Goal: Information Seeking & Learning: Learn about a topic

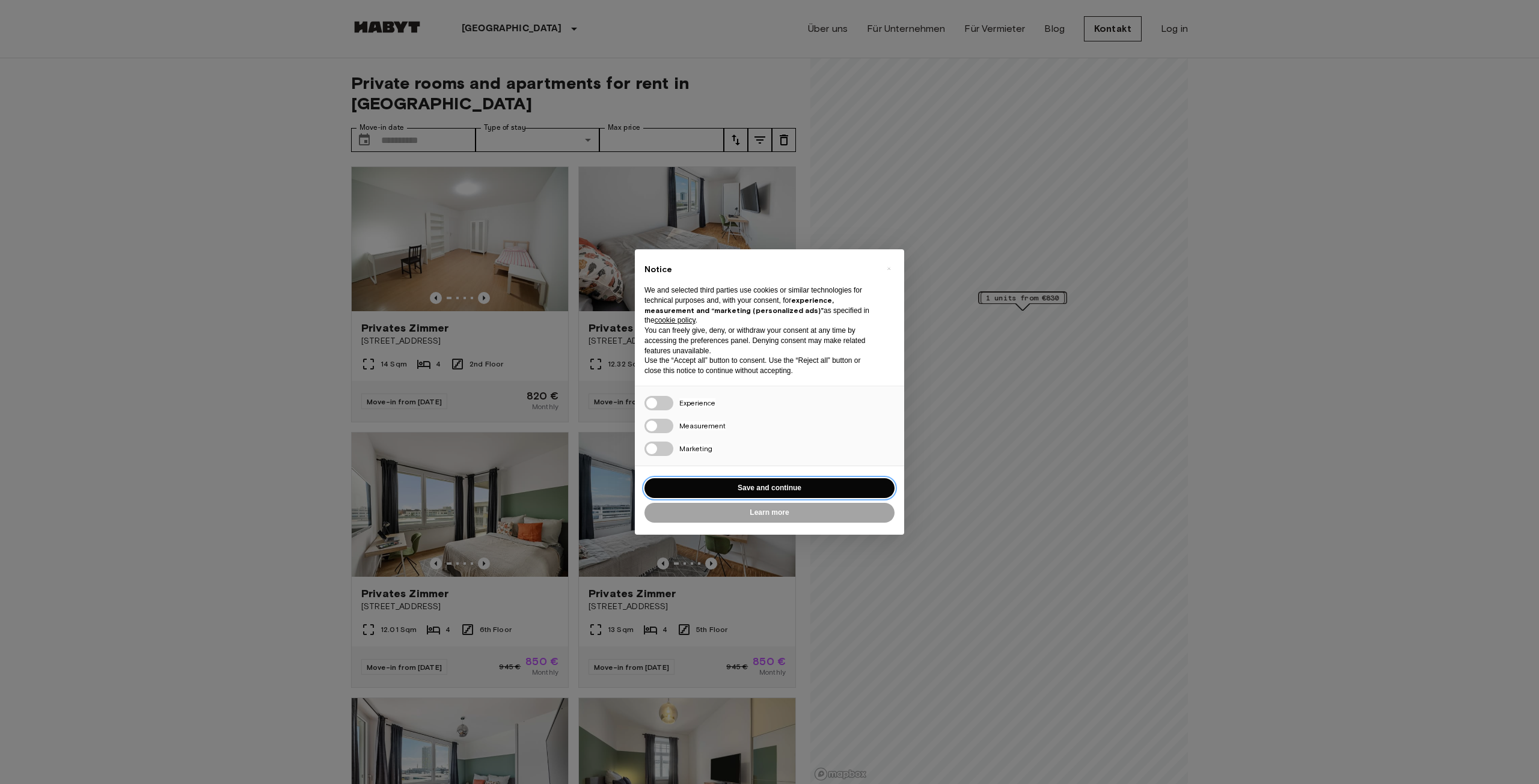
click at [778, 483] on button "Save and continue" at bounding box center [770, 488] width 250 height 20
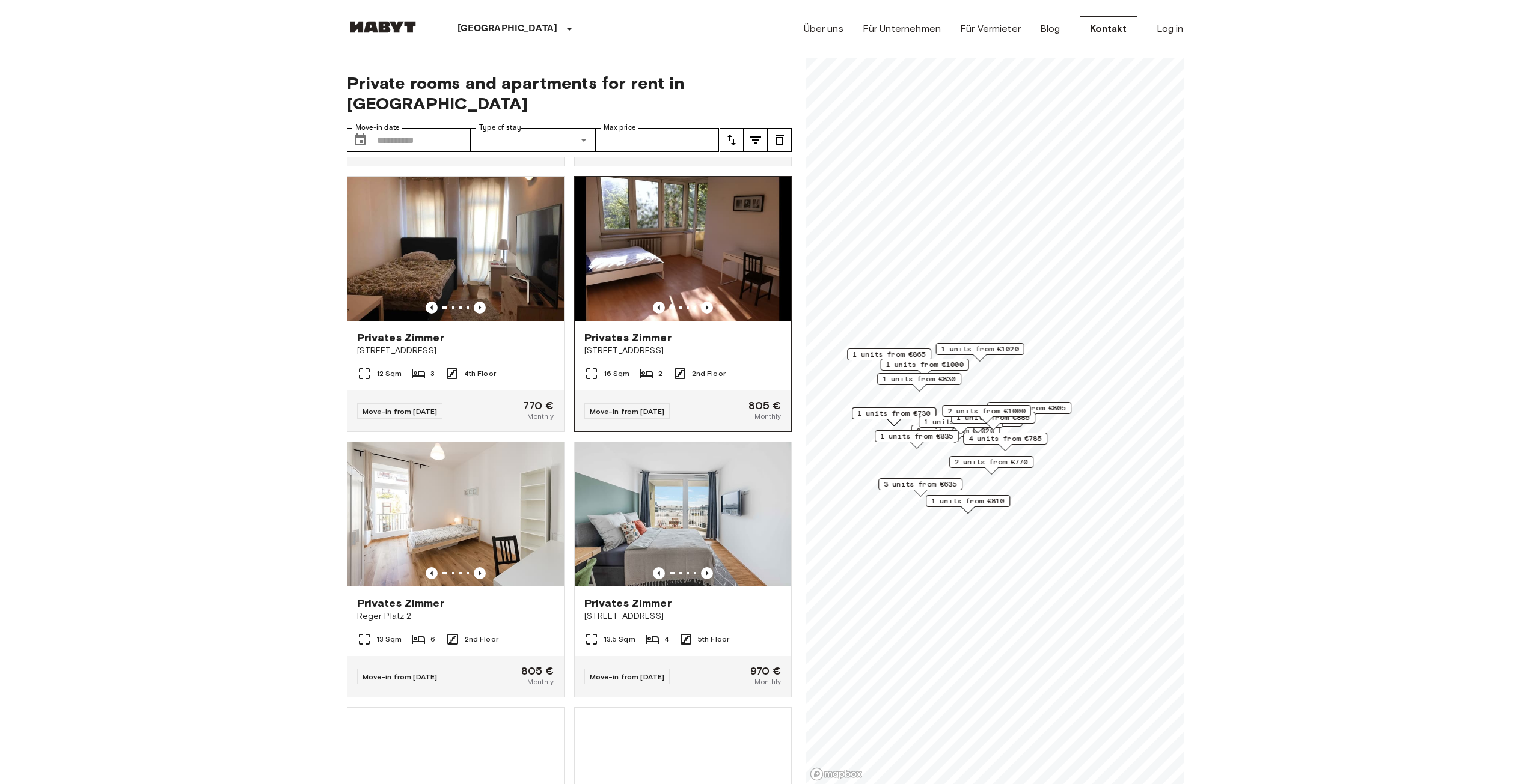
scroll to position [1322, 0]
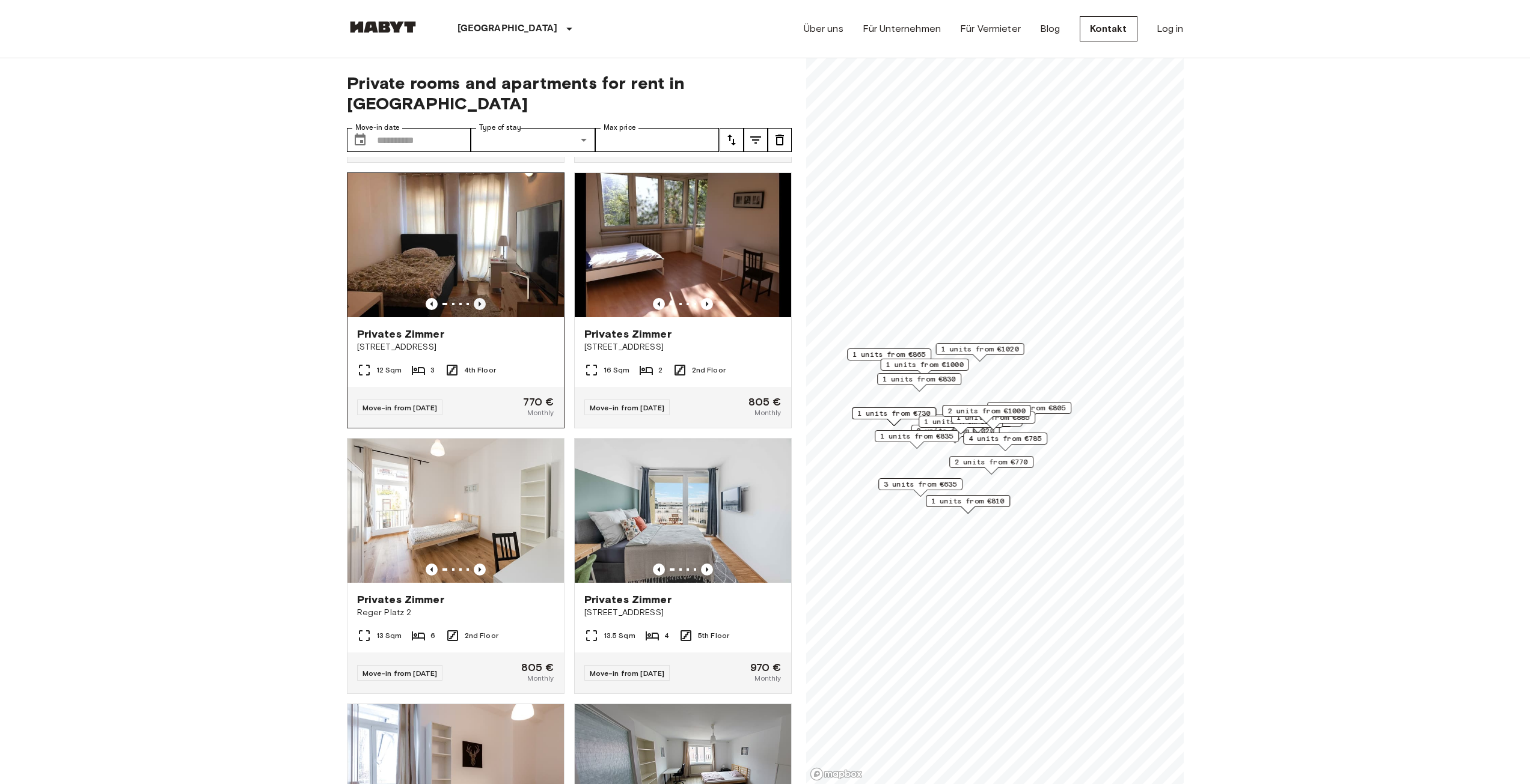
click at [478, 307] on icon "Previous image" at bounding box center [479, 304] width 2 height 4
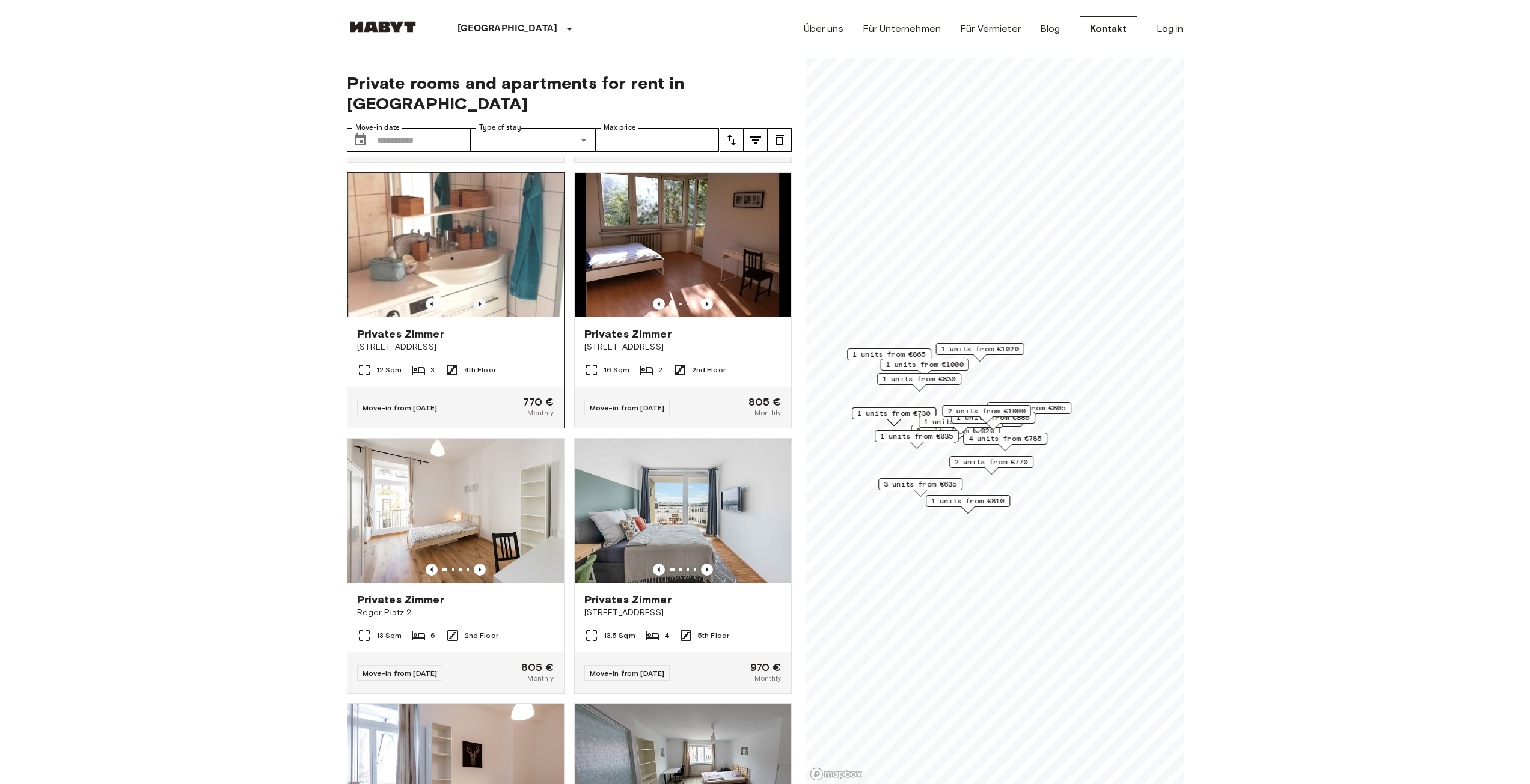
click at [478, 307] on icon "Previous image" at bounding box center [479, 304] width 2 height 4
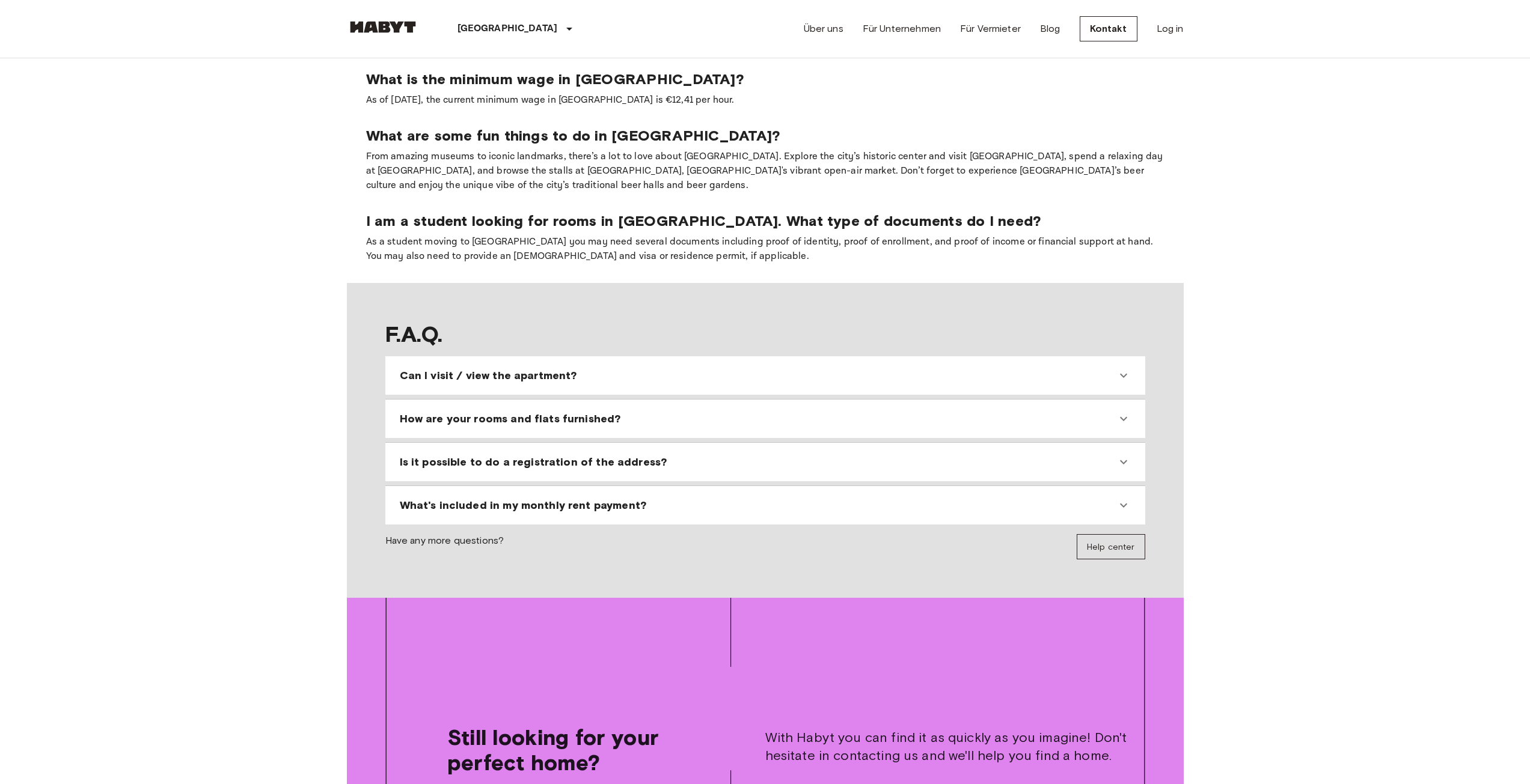
scroll to position [1262, 0]
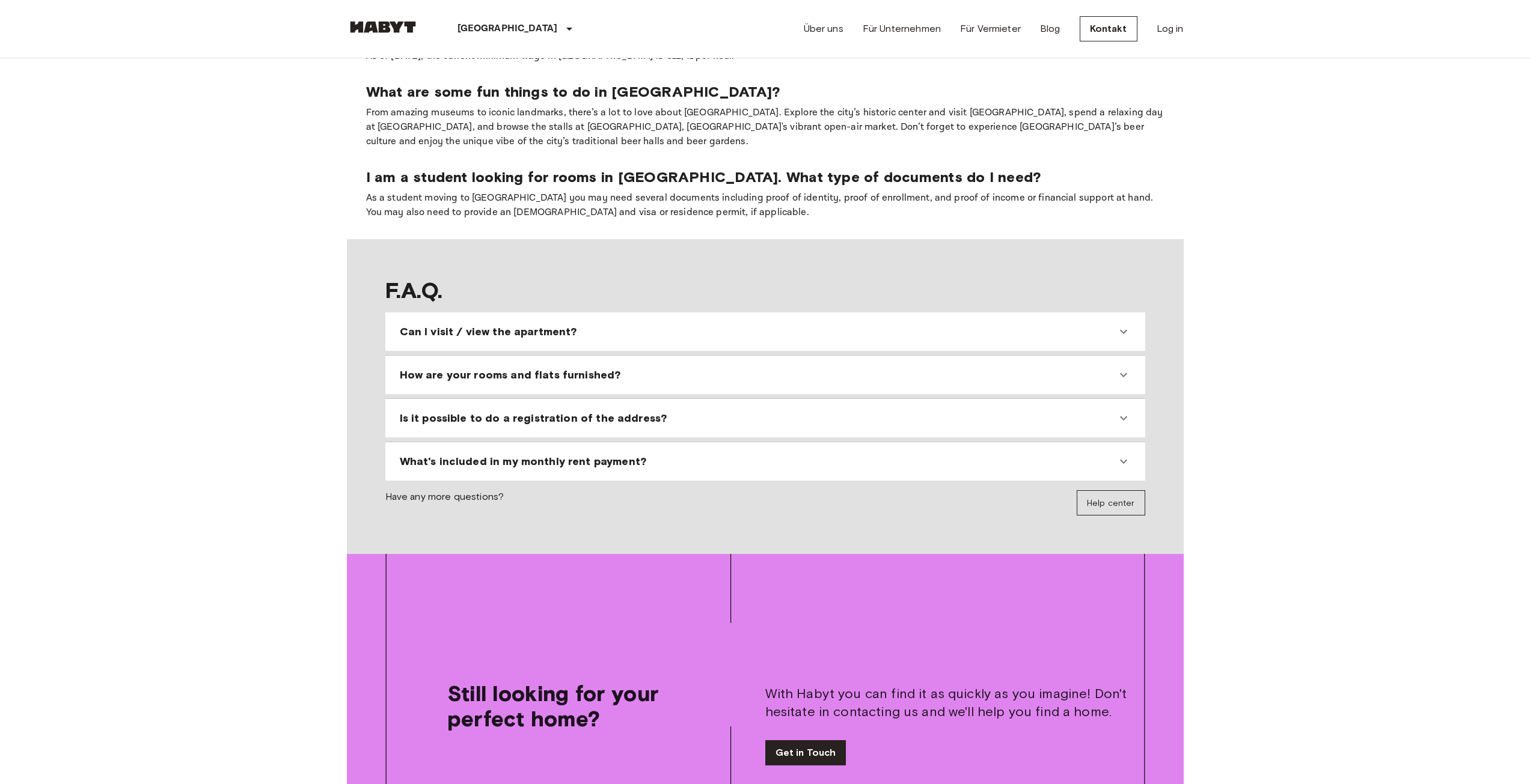
click at [634, 404] on div "Is it possible to do a registration of the address?" at bounding box center [765, 418] width 750 height 29
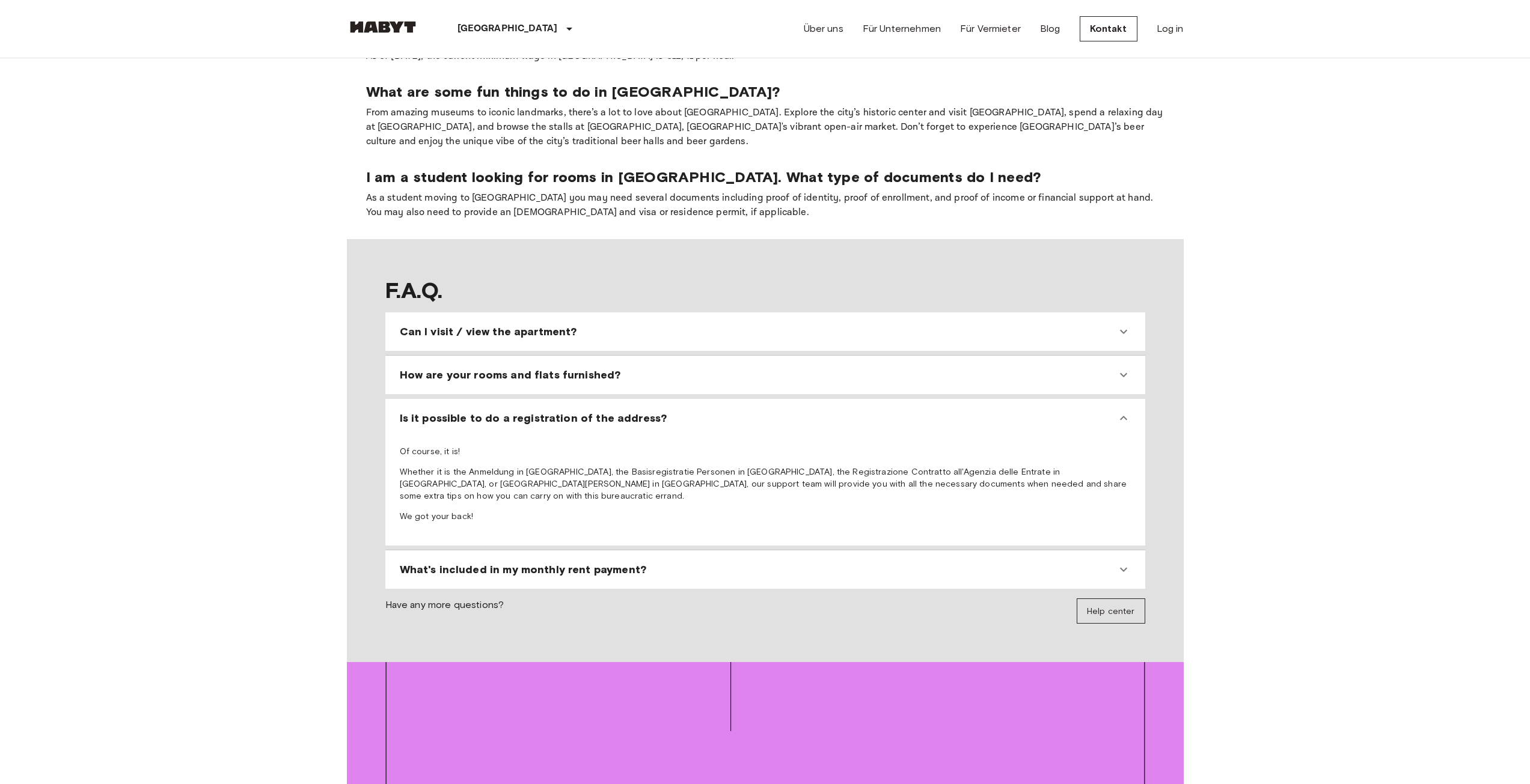
click at [634, 404] on div "Is it possible to do a registration of the address?" at bounding box center [765, 418] width 750 height 29
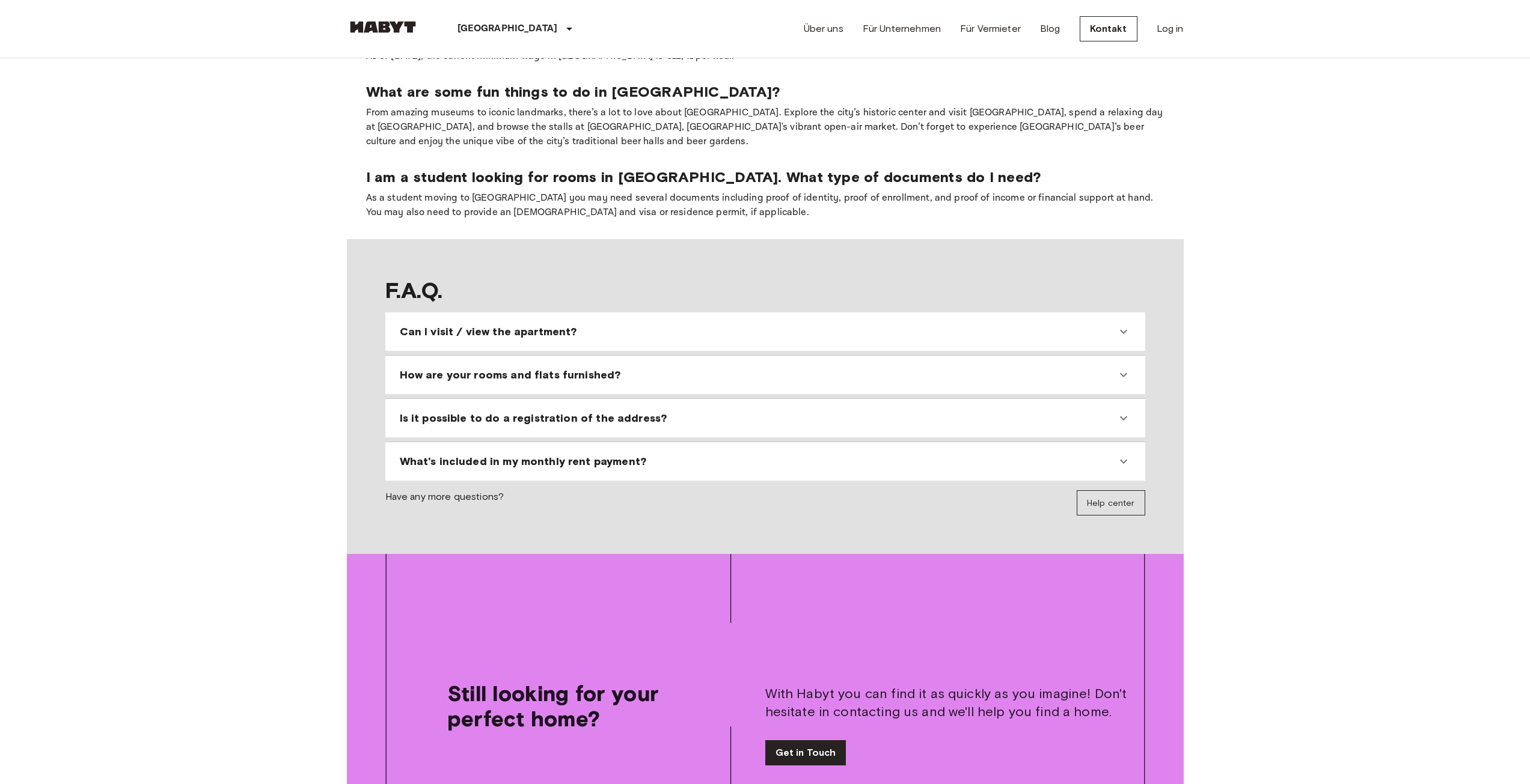
click at [633, 404] on div "Is it possible to do a registration of the address?" at bounding box center [765, 418] width 750 height 29
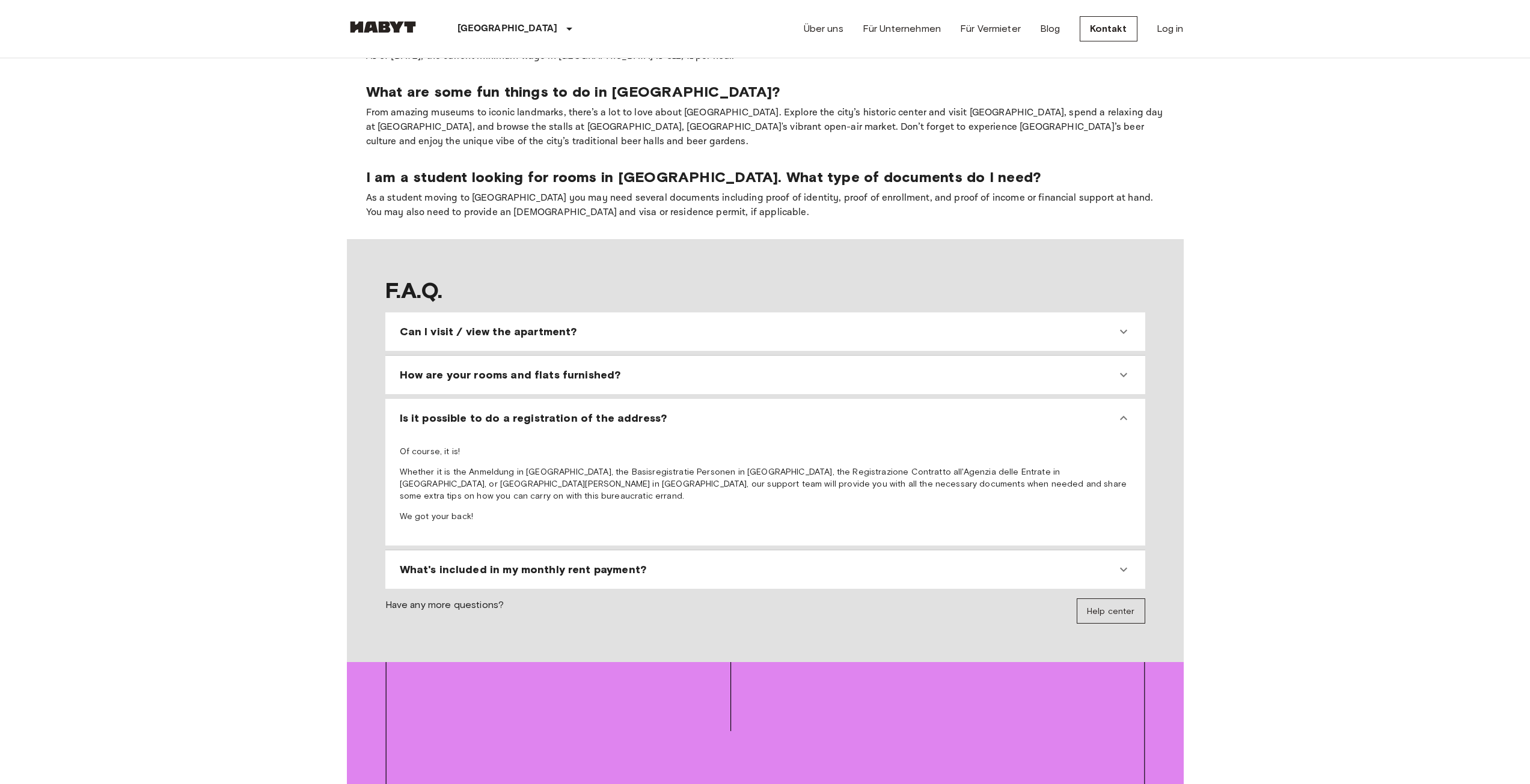
click at [633, 404] on div "Is it possible to do a registration of the address?" at bounding box center [765, 418] width 750 height 29
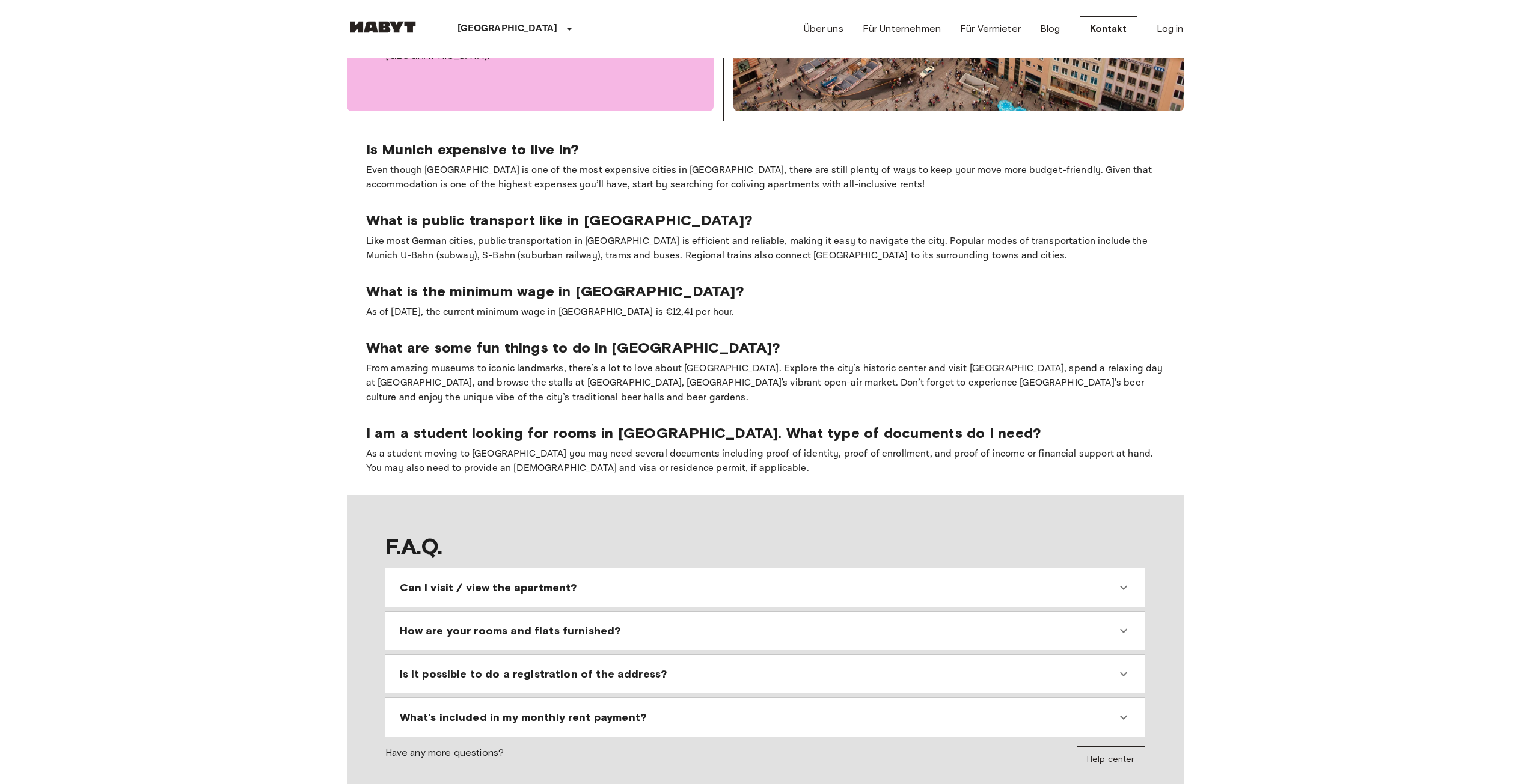
scroll to position [166, 0]
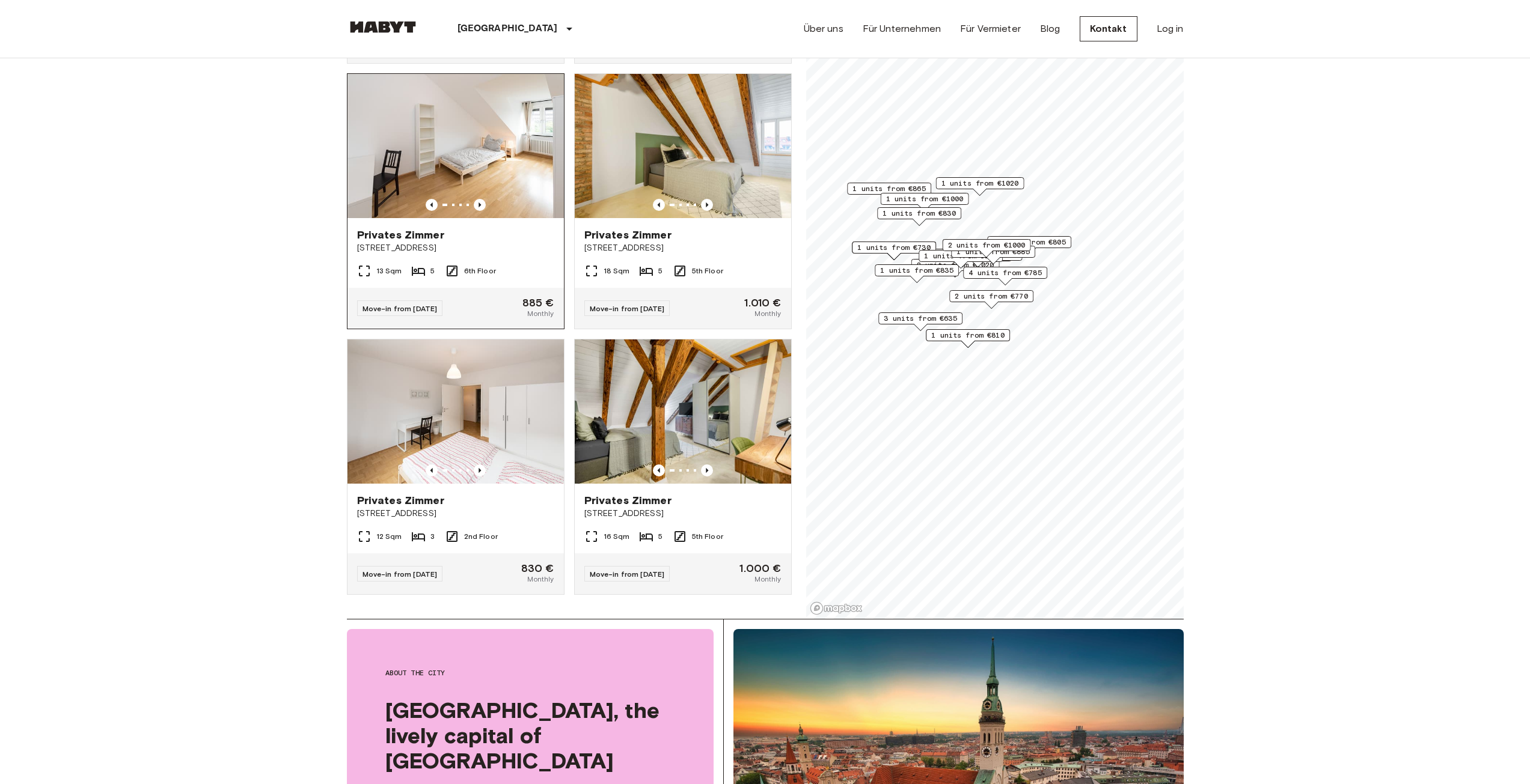
drag, startPoint x: 656, startPoint y: 409, endPoint x: 513, endPoint y: 312, distance: 172.8
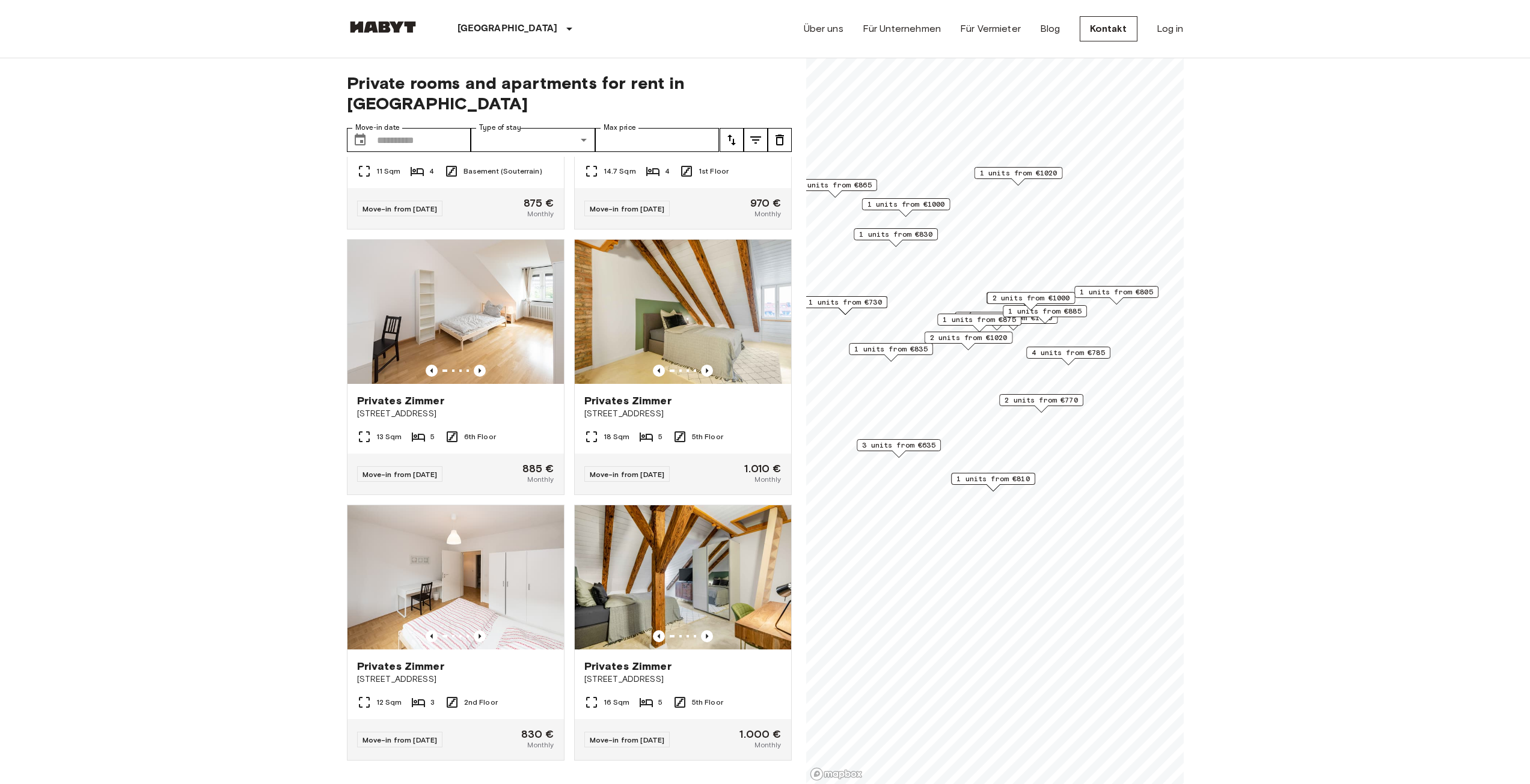
click at [904, 450] on span "3 units from €635" at bounding box center [899, 445] width 73 height 10
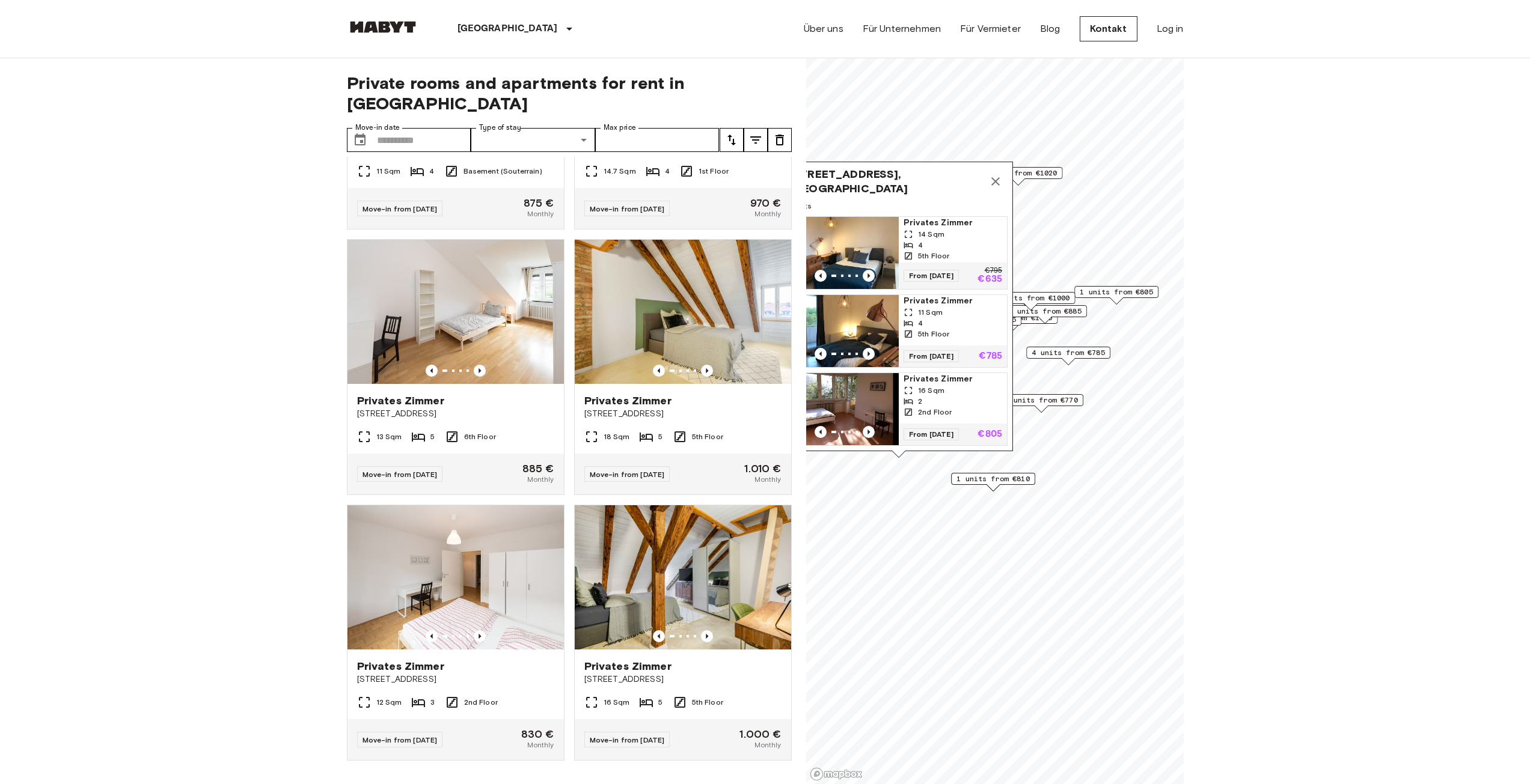
click at [957, 229] on div "14 Sqm" at bounding box center [953, 234] width 99 height 10
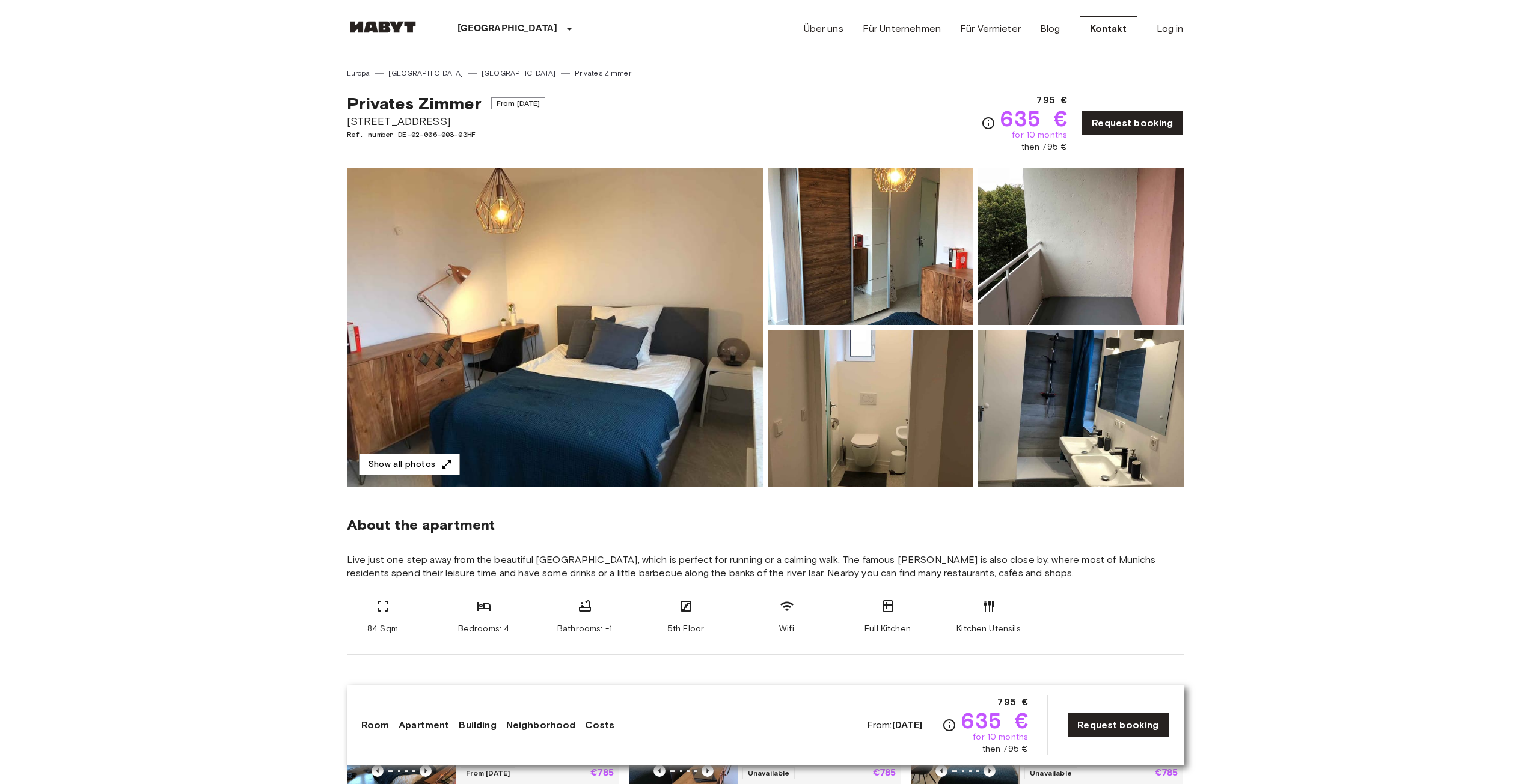
click at [873, 264] on img at bounding box center [871, 246] width 206 height 157
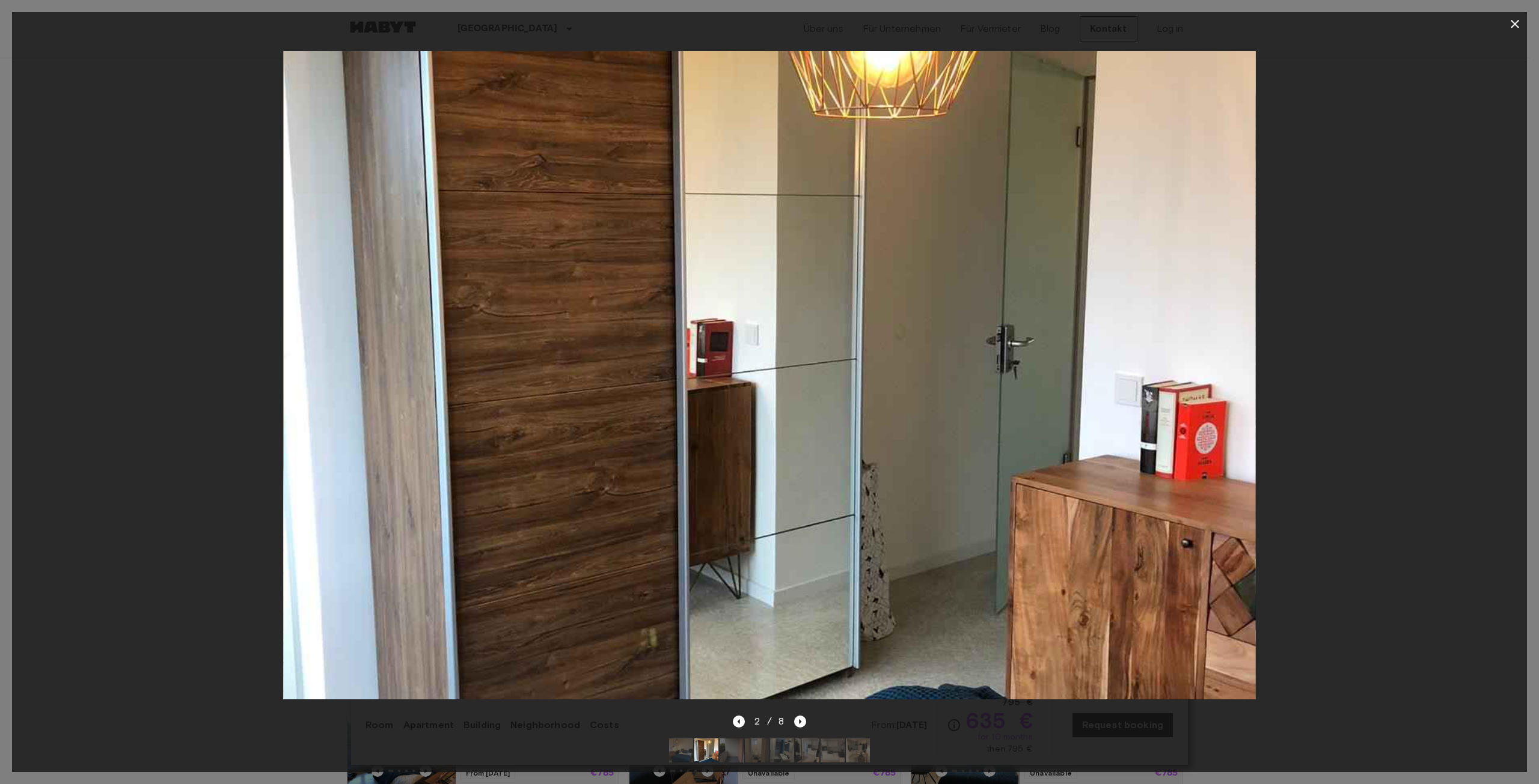
click at [1369, 395] on div at bounding box center [770, 375] width 1515 height 679
click at [802, 716] on icon "Next image" at bounding box center [800, 722] width 12 height 12
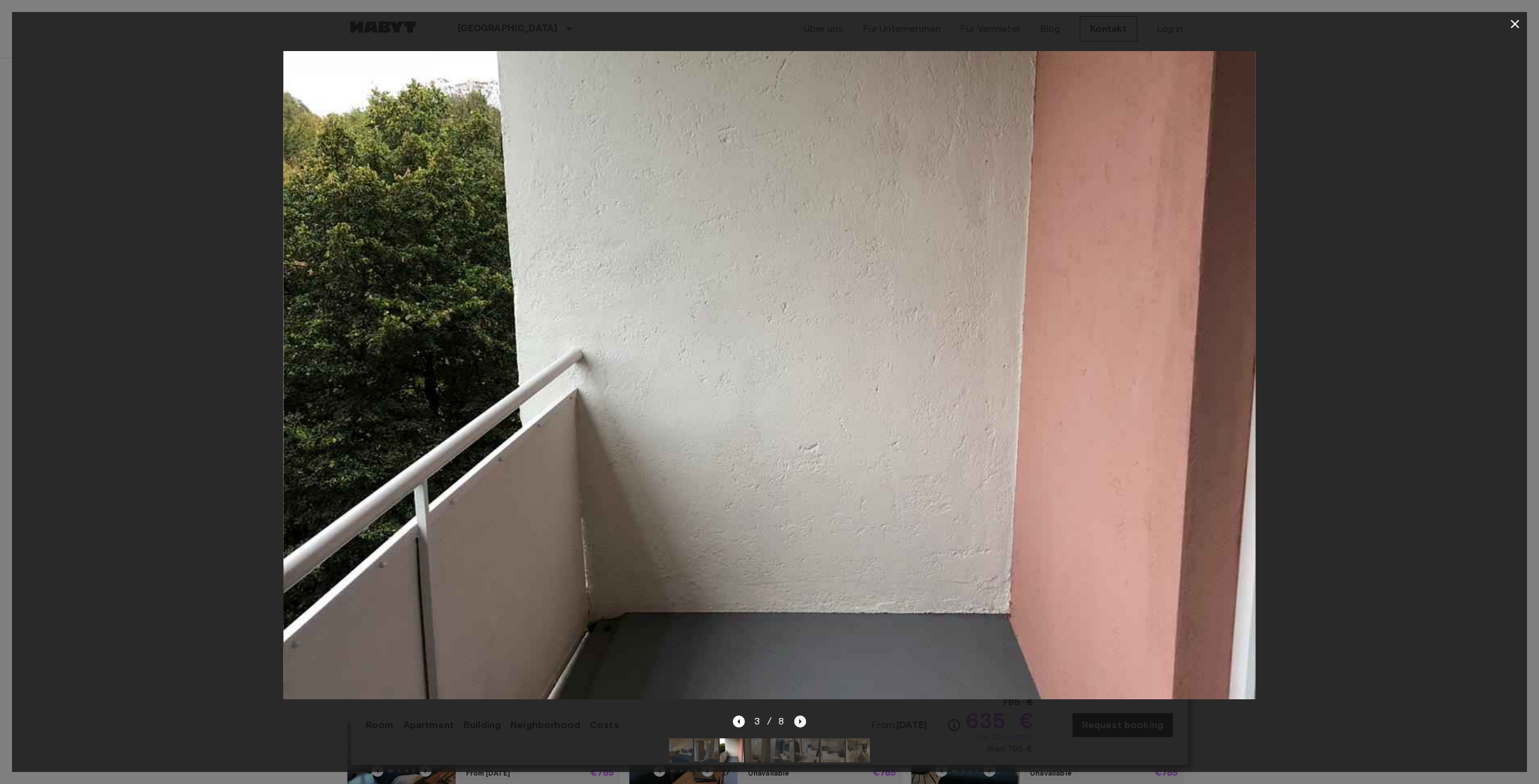
click at [802, 716] on icon "Next image" at bounding box center [800, 722] width 12 height 12
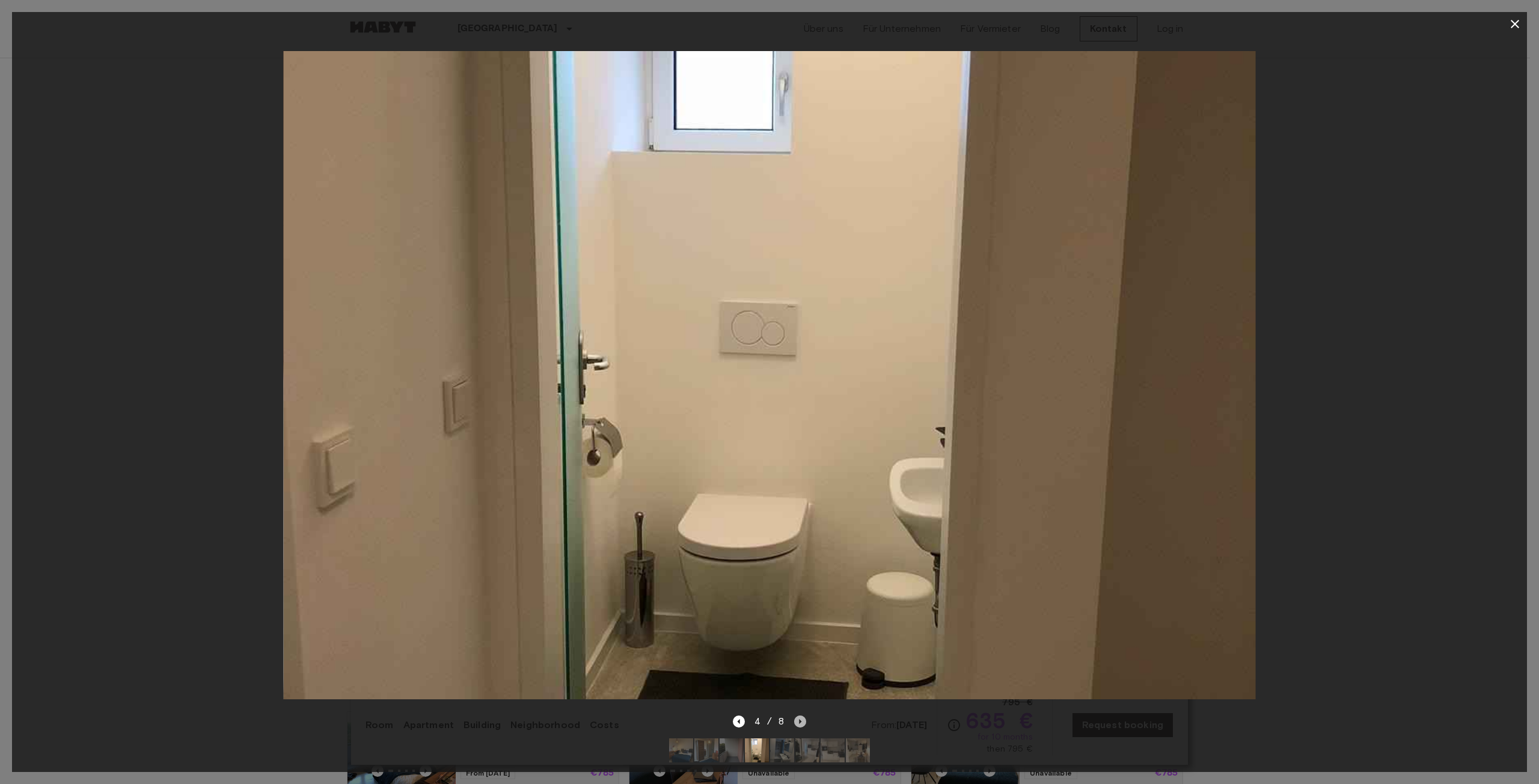
click at [802, 716] on icon "Next image" at bounding box center [800, 722] width 12 height 12
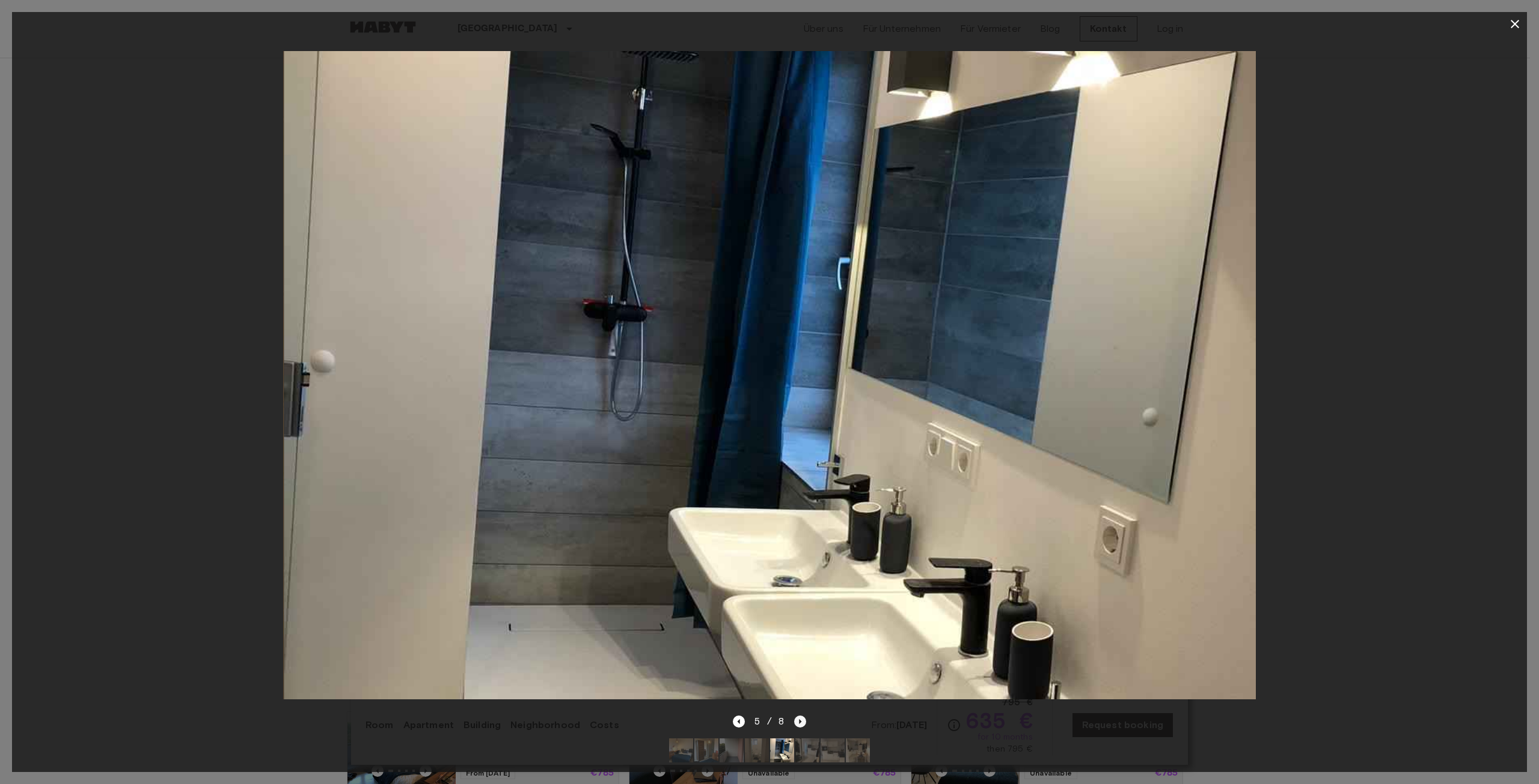
click at [802, 716] on icon "Next image" at bounding box center [800, 722] width 12 height 12
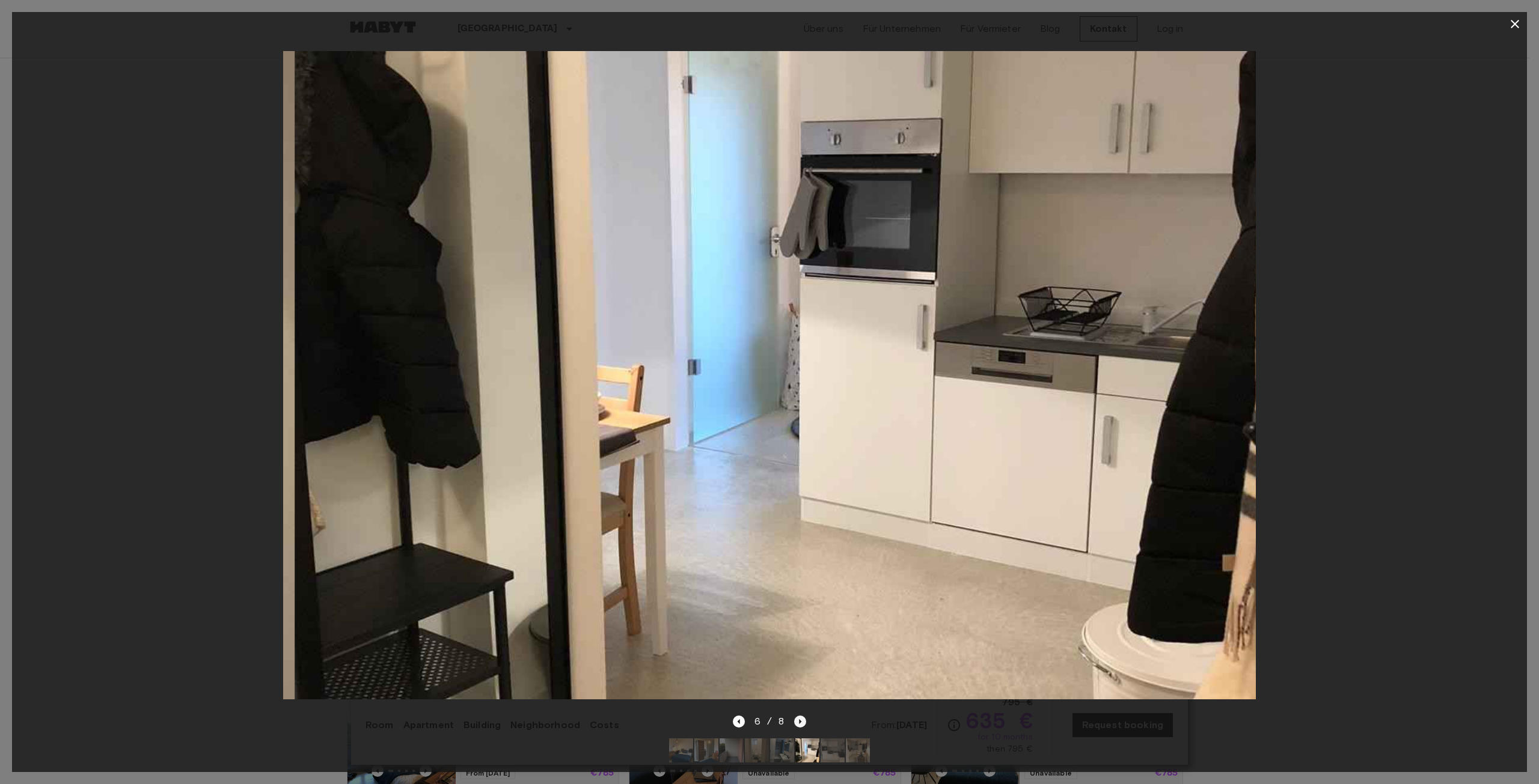
click at [802, 716] on icon "Next image" at bounding box center [800, 722] width 12 height 12
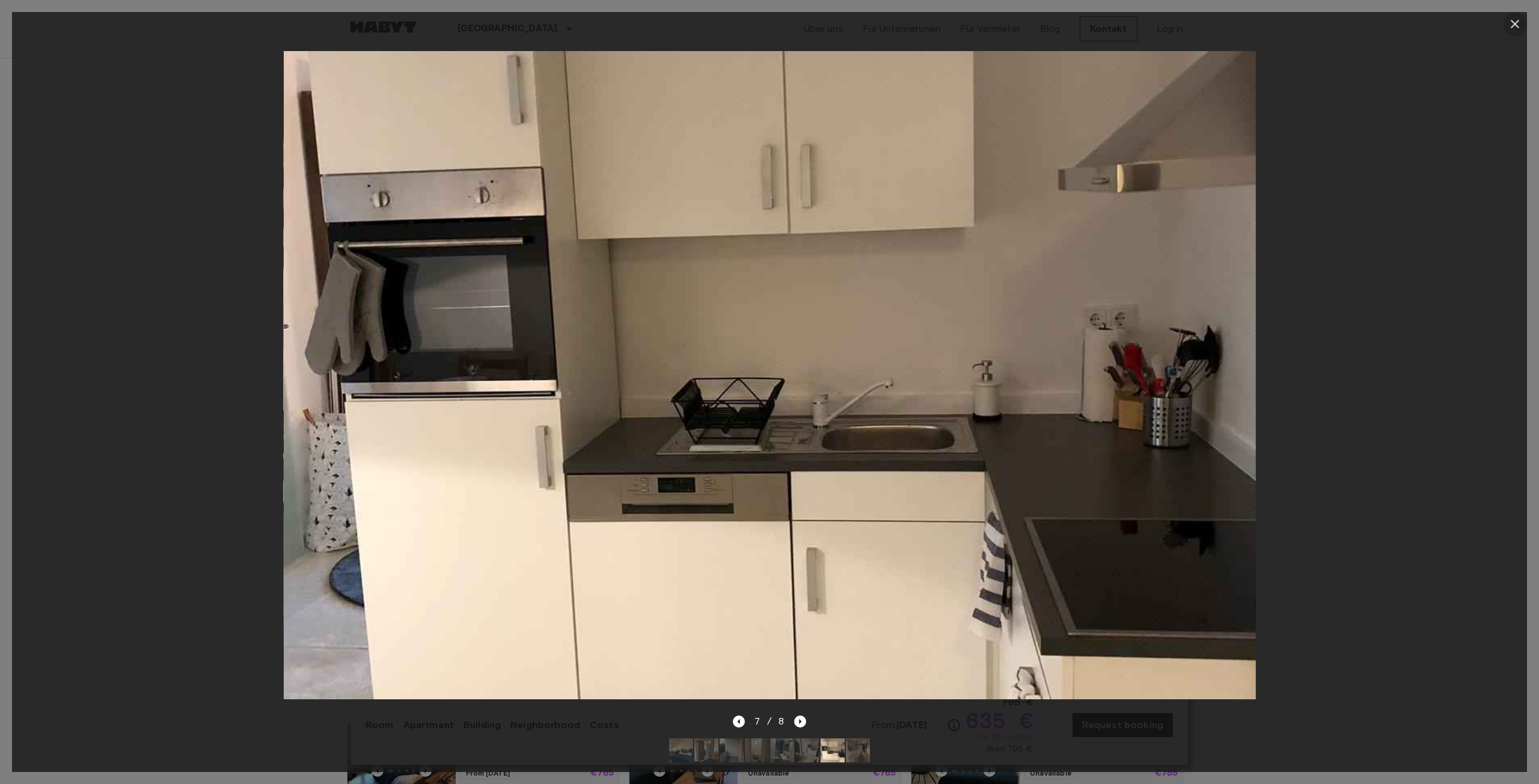
click at [1514, 25] on icon "button" at bounding box center [1514, 24] width 8 height 8
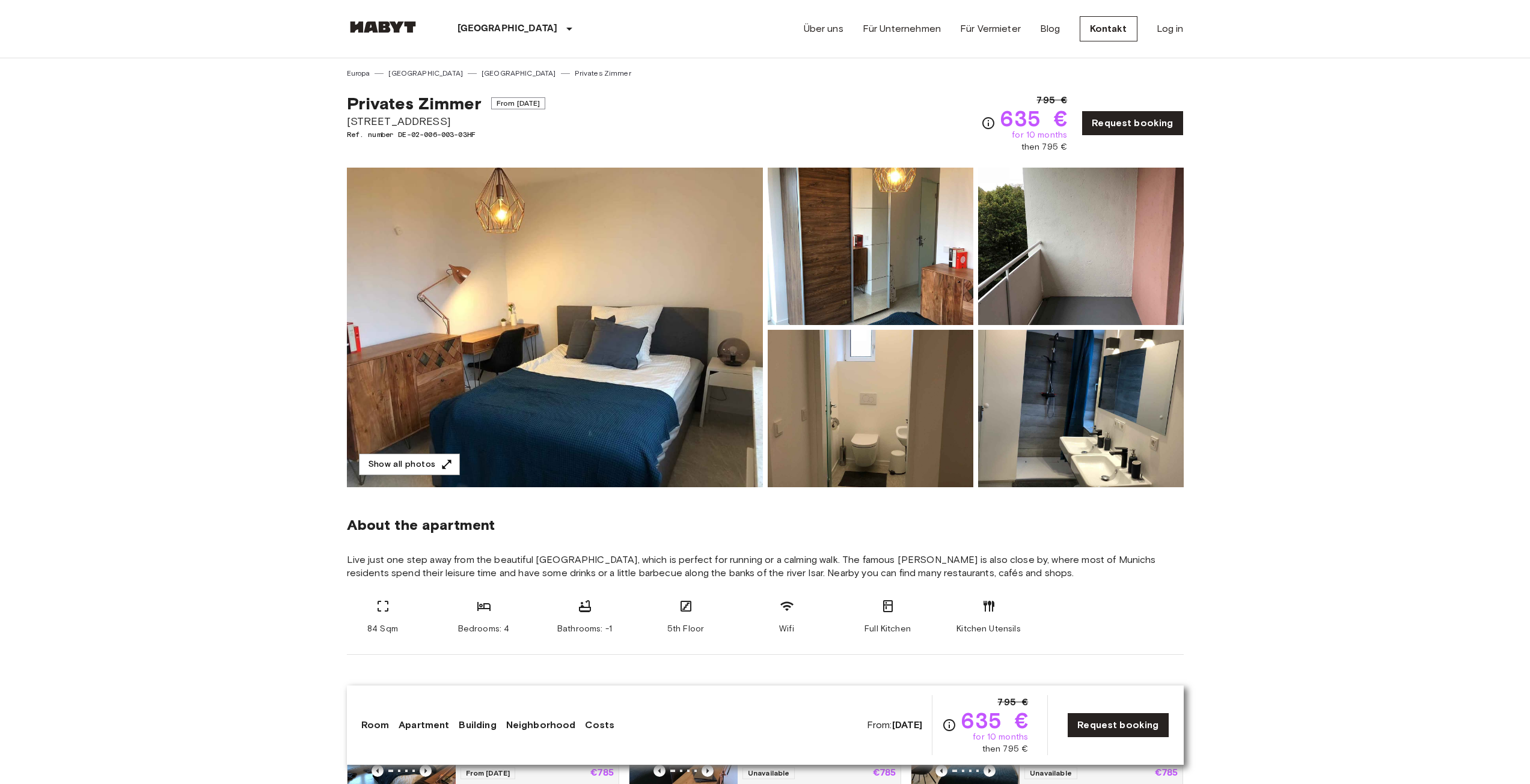
drag, startPoint x: 734, startPoint y: 509, endPoint x: 700, endPoint y: 527, distance: 38.5
click at [700, 527] on div "About the apartment" at bounding box center [765, 525] width 837 height 18
drag, startPoint x: 694, startPoint y: 524, endPoint x: 656, endPoint y: 515, distance: 39.1
click at [656, 515] on section "About the apartment Live just one step away from the beautiful Sendlinger Park,…" at bounding box center [765, 571] width 837 height 168
drag, startPoint x: 1296, startPoint y: 402, endPoint x: 1035, endPoint y: 176, distance: 345.2
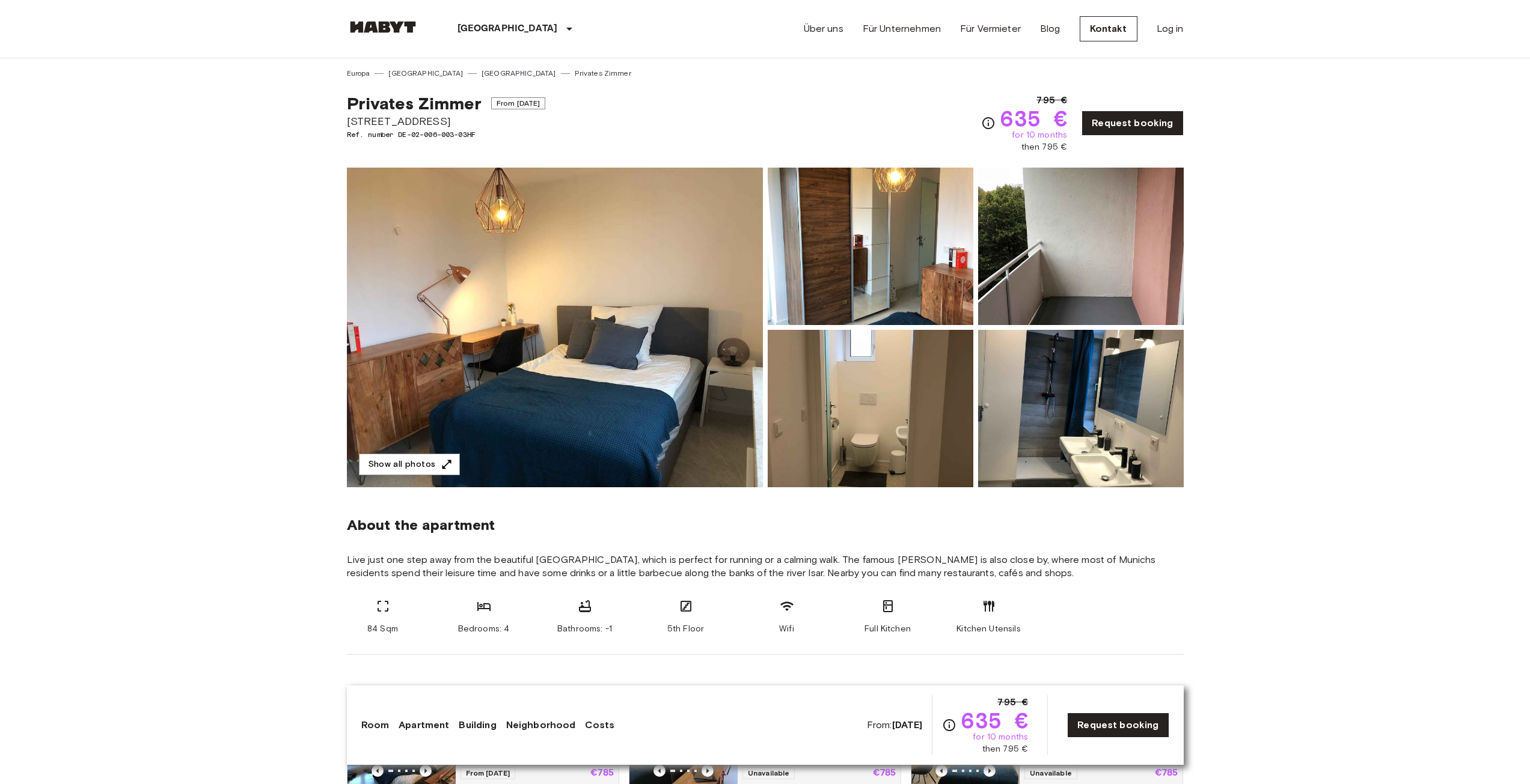
click at [1076, 408] on img at bounding box center [1081, 408] width 206 height 157
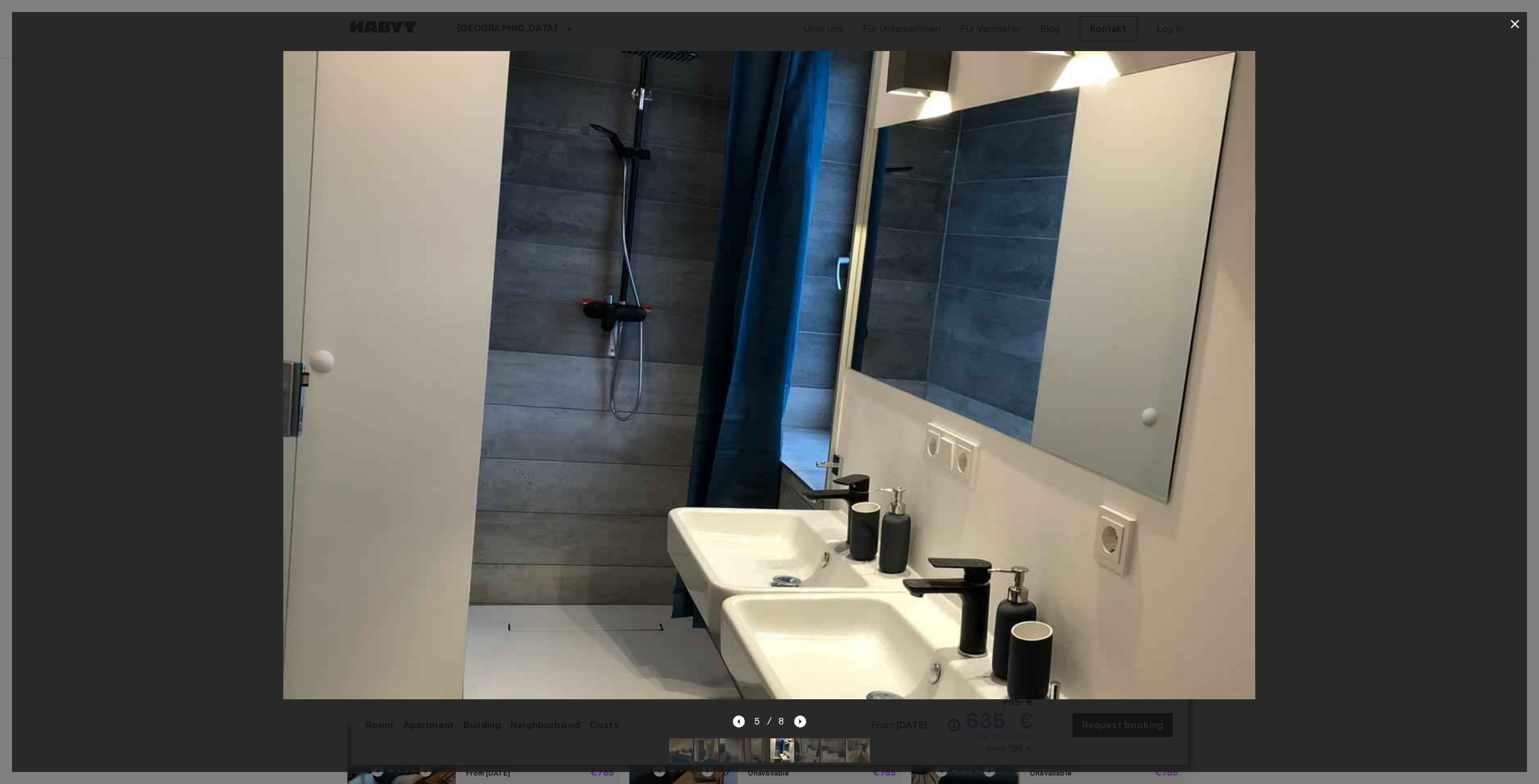
click at [1448, 402] on div at bounding box center [770, 375] width 1515 height 679
click at [1514, 22] on icon "button" at bounding box center [1514, 24] width 8 height 8
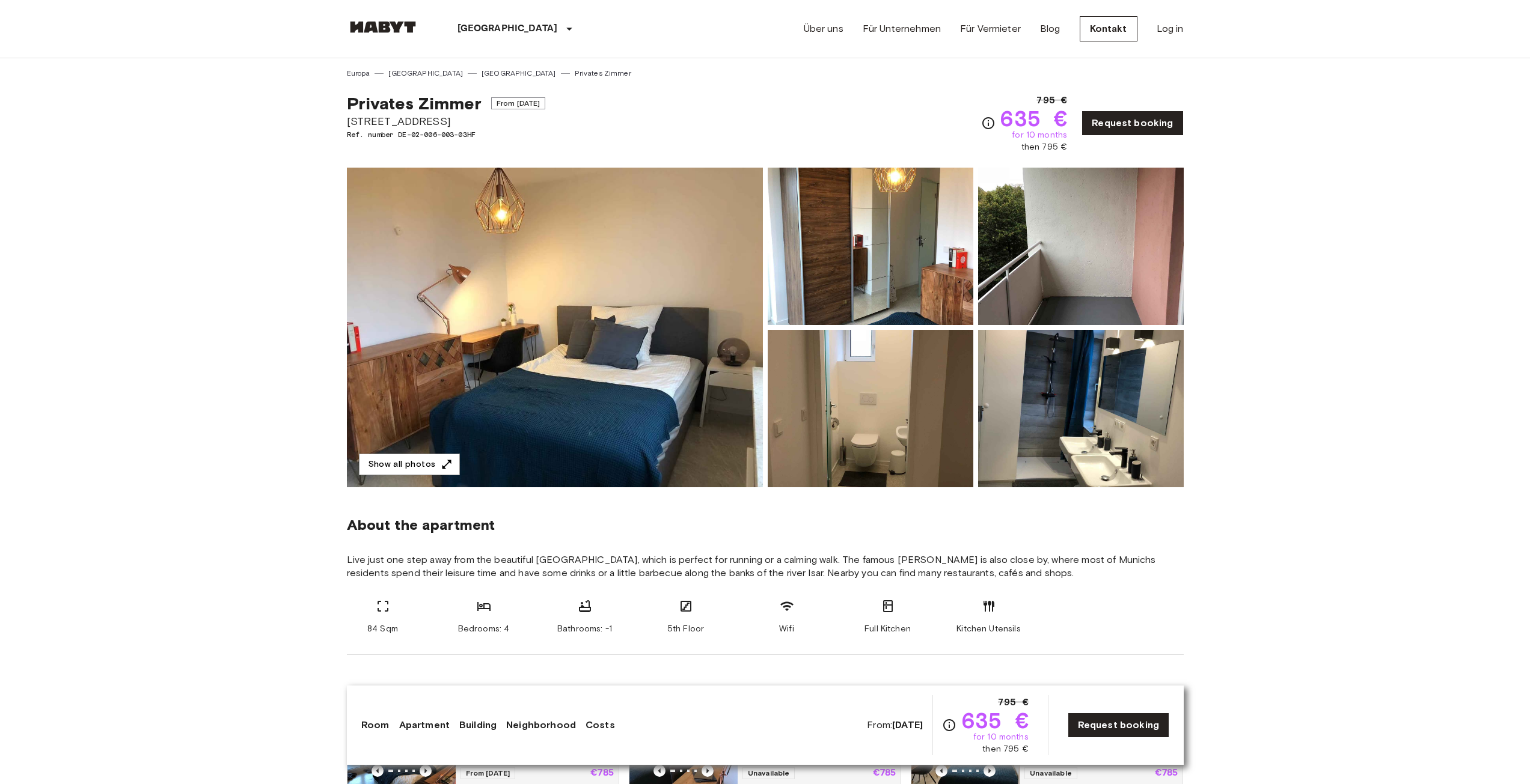
click at [814, 401] on img at bounding box center [871, 408] width 206 height 157
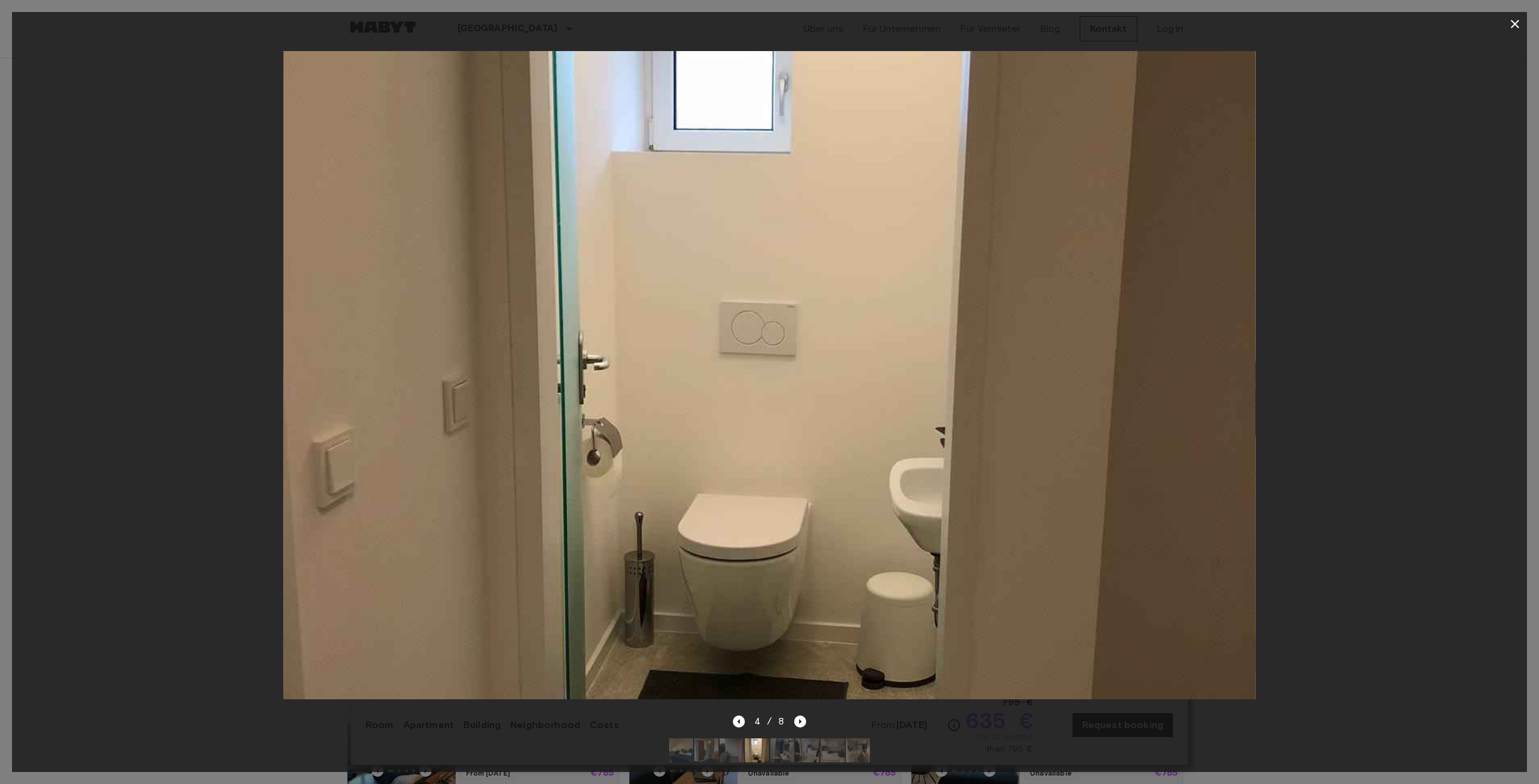
click at [1514, 25] on icon "button" at bounding box center [1514, 24] width 8 height 8
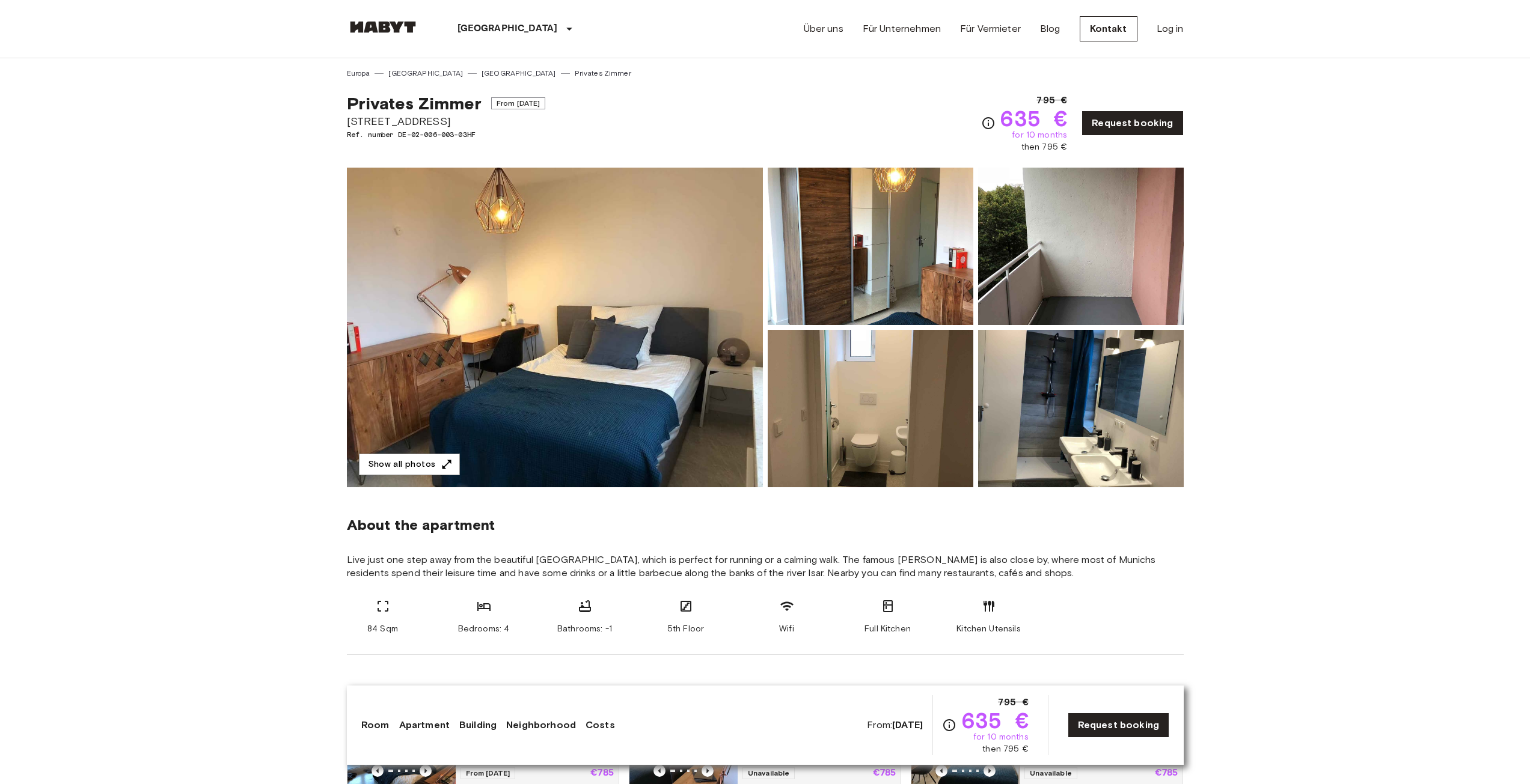
click at [662, 305] on img at bounding box center [555, 327] width 416 height 319
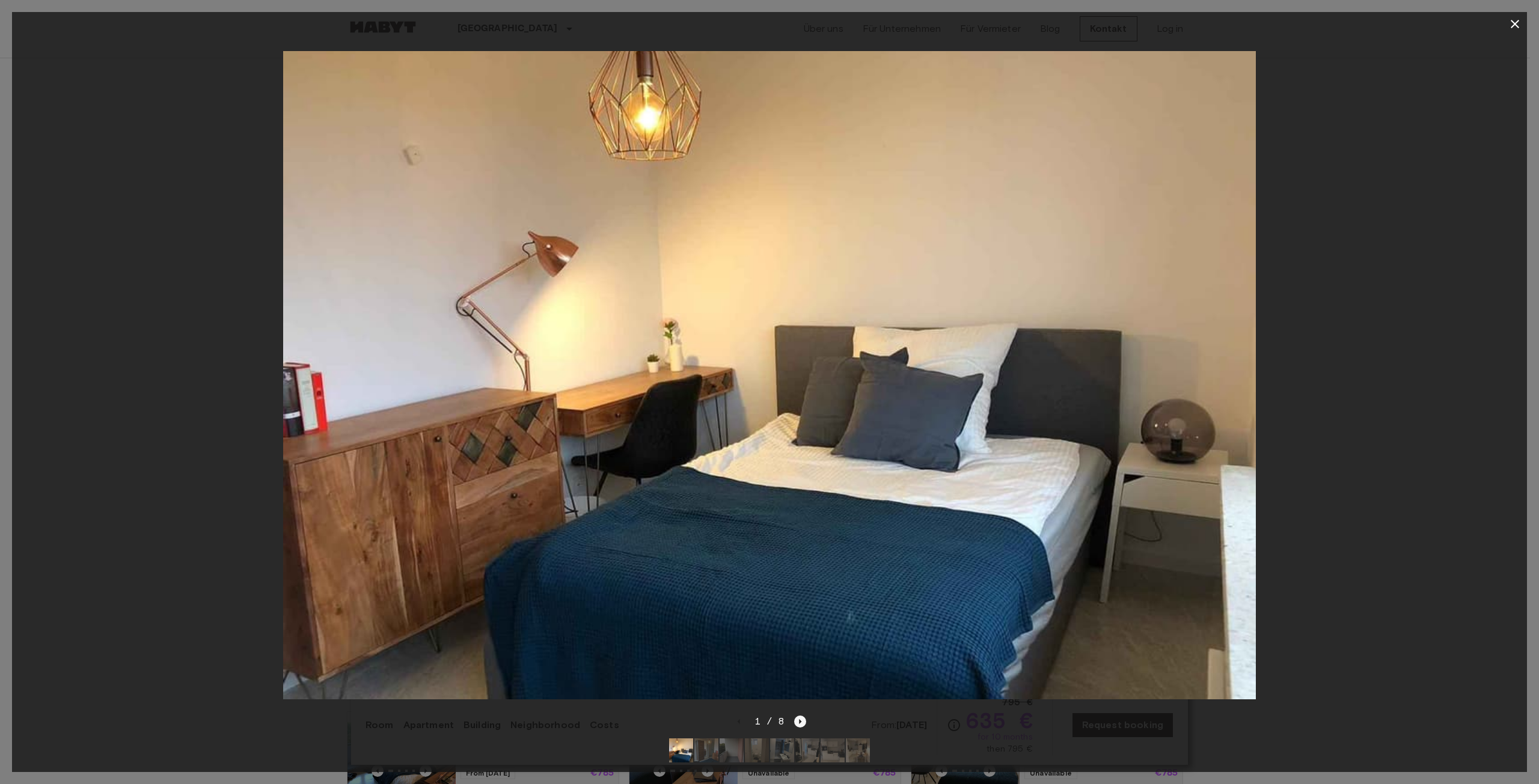
click at [802, 716] on icon "Next image" at bounding box center [800, 722] width 12 height 12
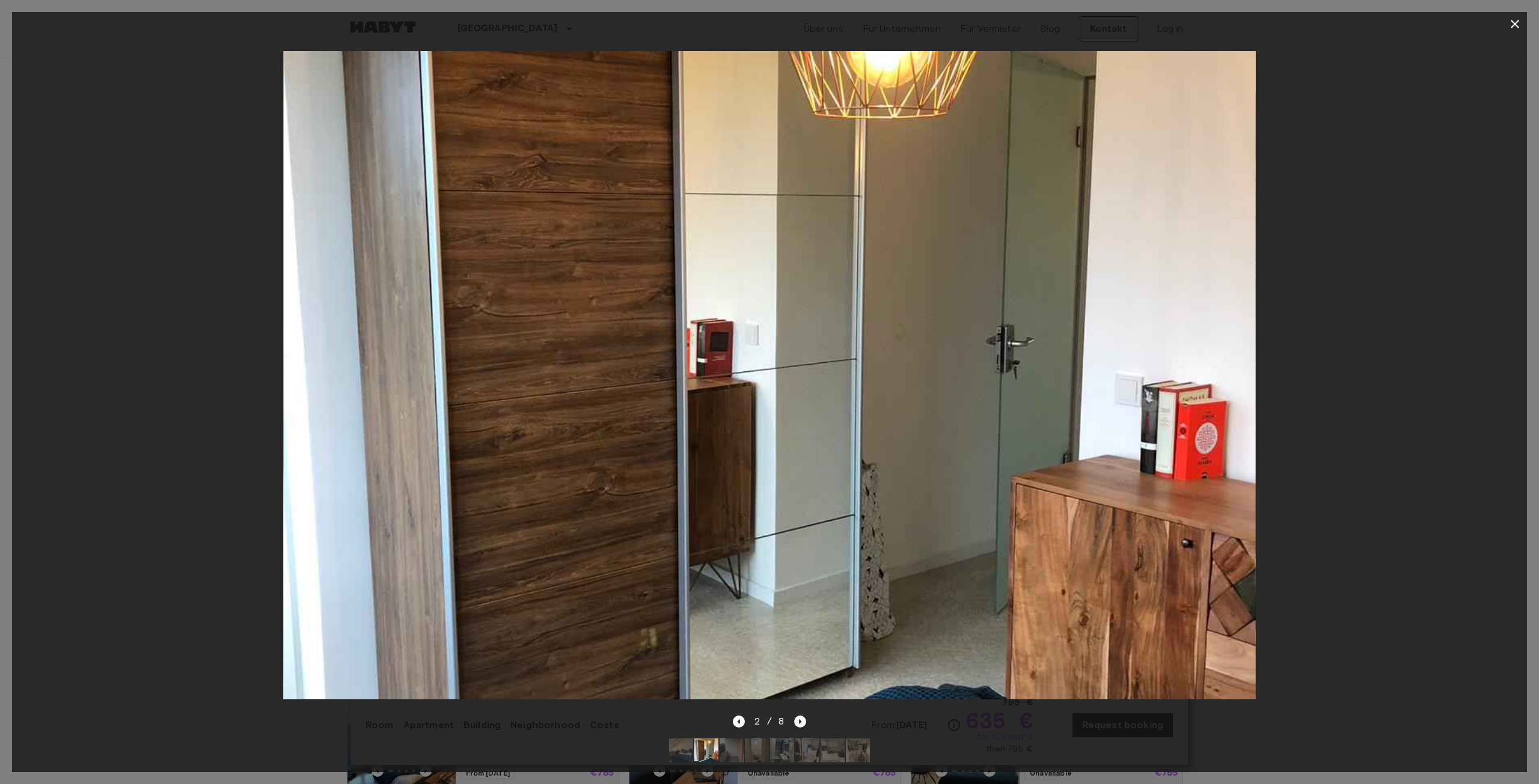
click at [802, 716] on icon "Next image" at bounding box center [800, 722] width 12 height 12
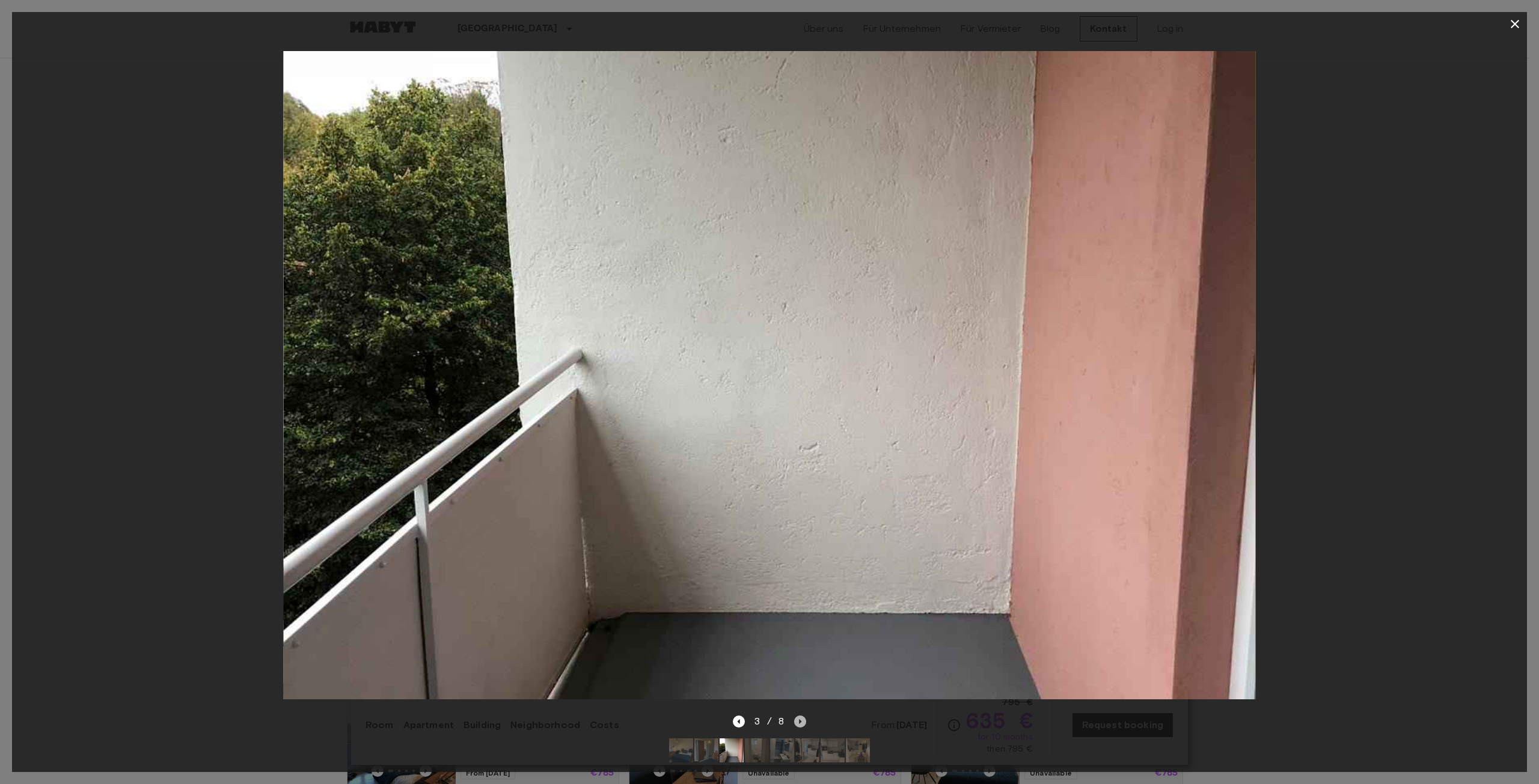
click at [802, 716] on icon "Next image" at bounding box center [800, 722] width 12 height 12
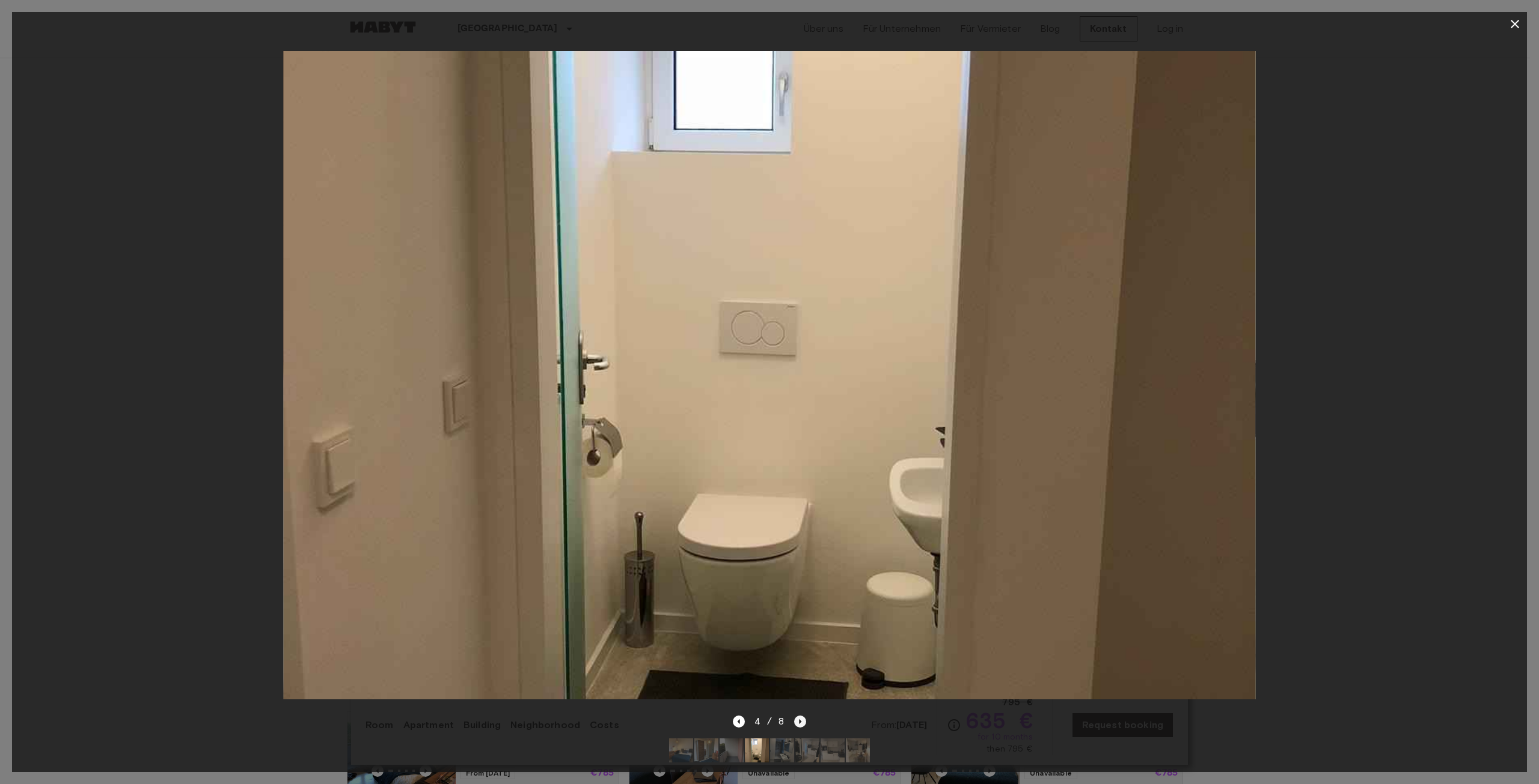
click at [802, 716] on icon "Next image" at bounding box center [800, 722] width 12 height 12
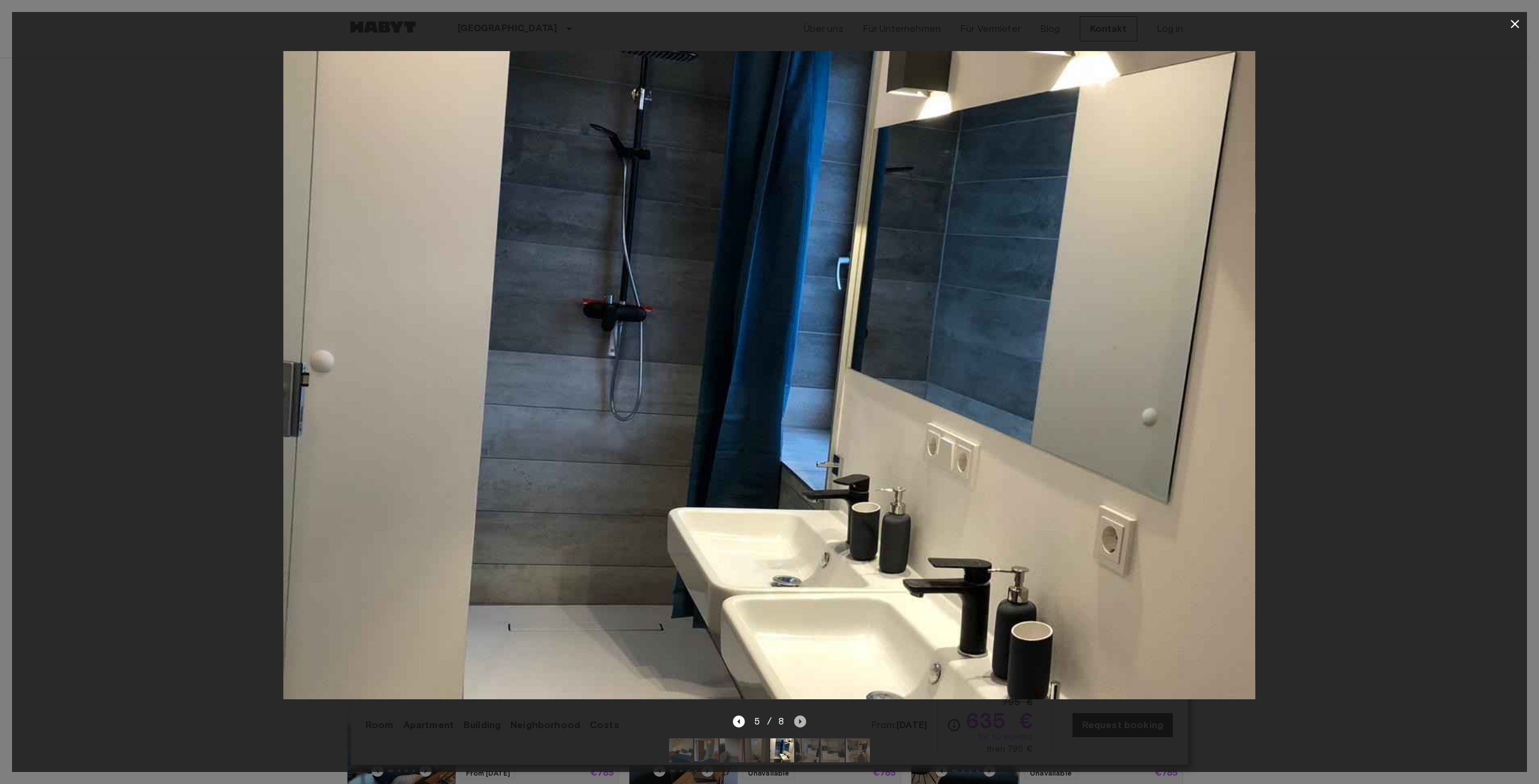
click at [802, 716] on icon "Next image" at bounding box center [800, 722] width 12 height 12
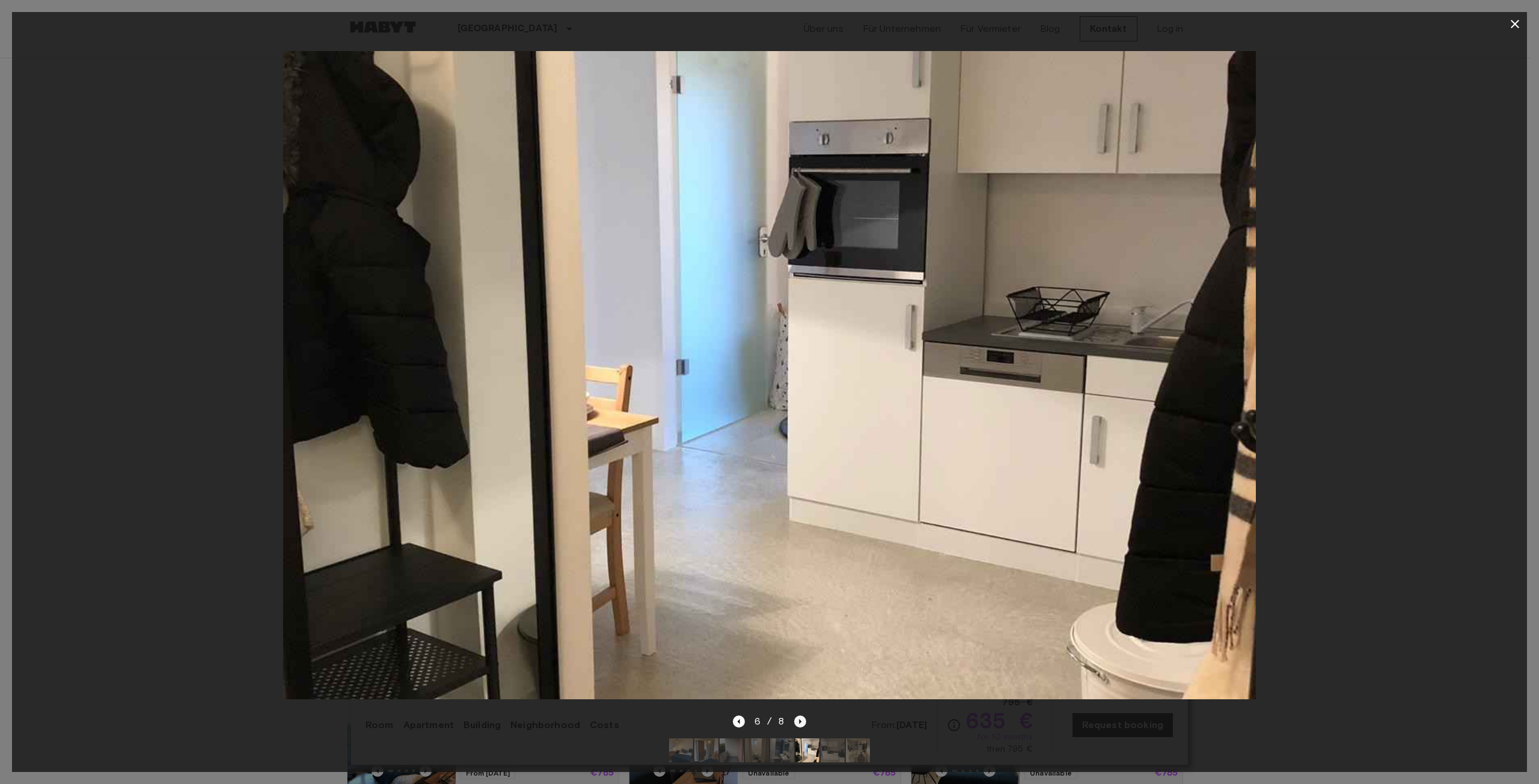
click at [802, 716] on icon "Next image" at bounding box center [800, 722] width 12 height 12
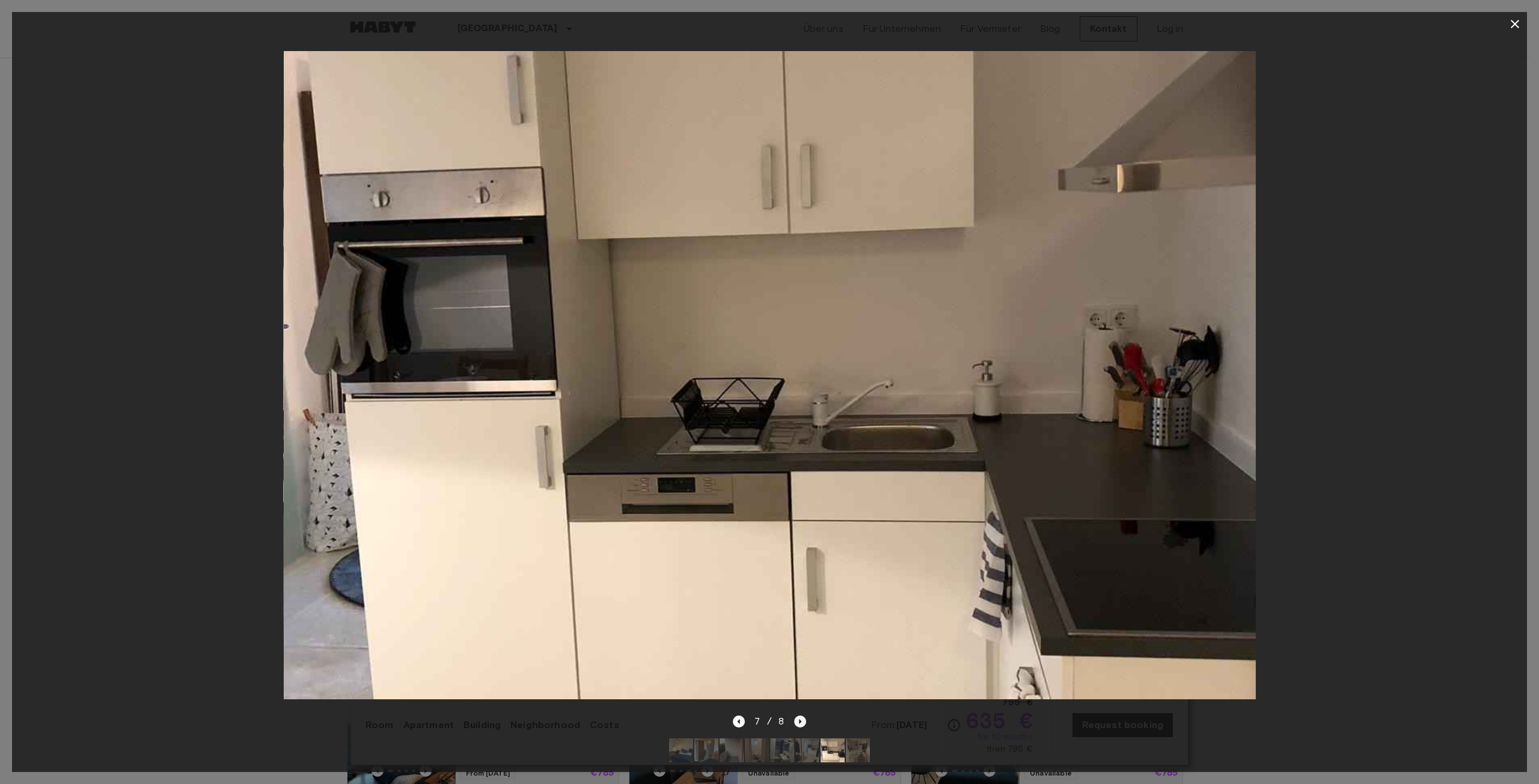
click at [802, 716] on icon "Next image" at bounding box center [800, 722] width 12 height 12
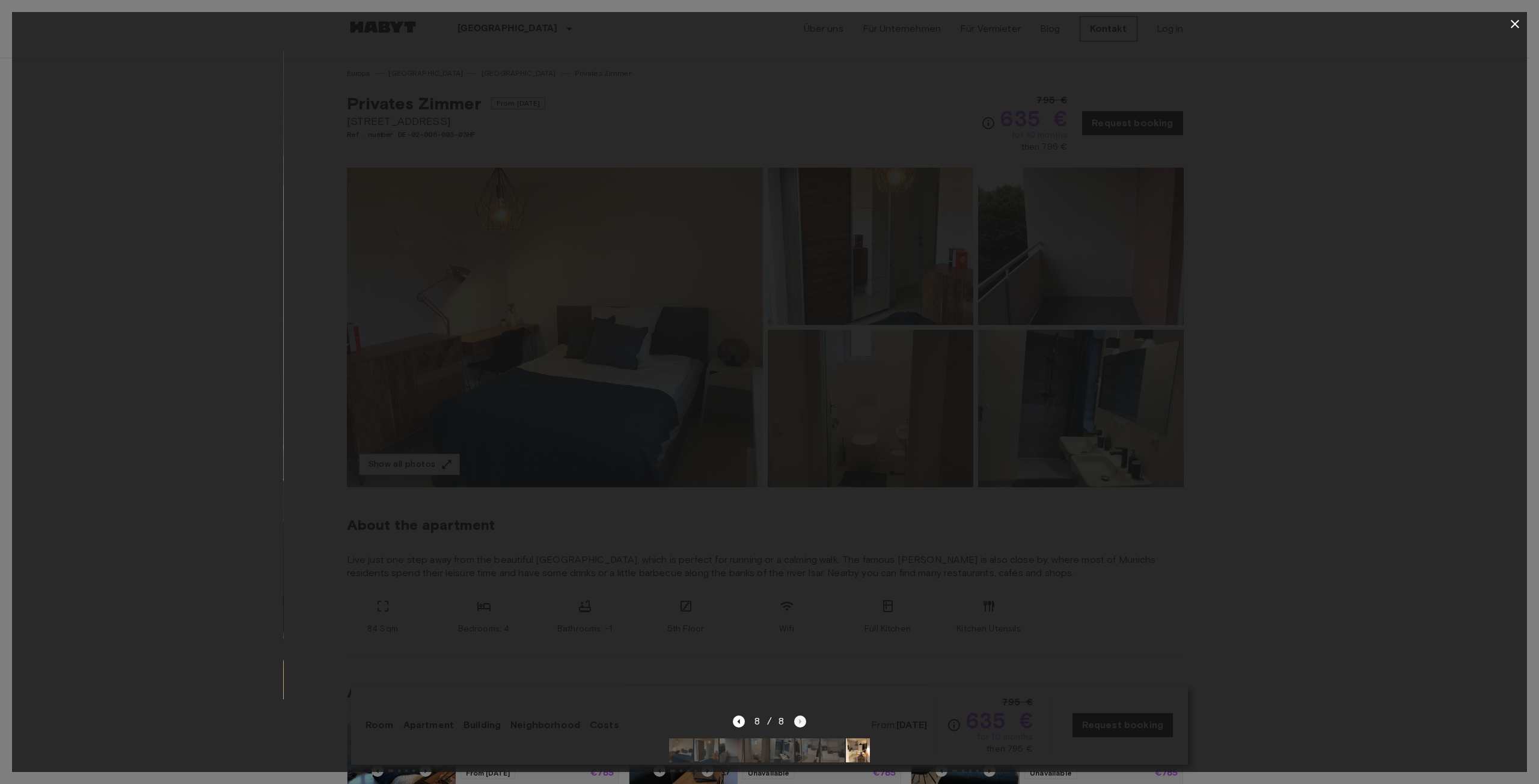
click at [802, 714] on div "8 / 8" at bounding box center [770, 721] width 74 height 14
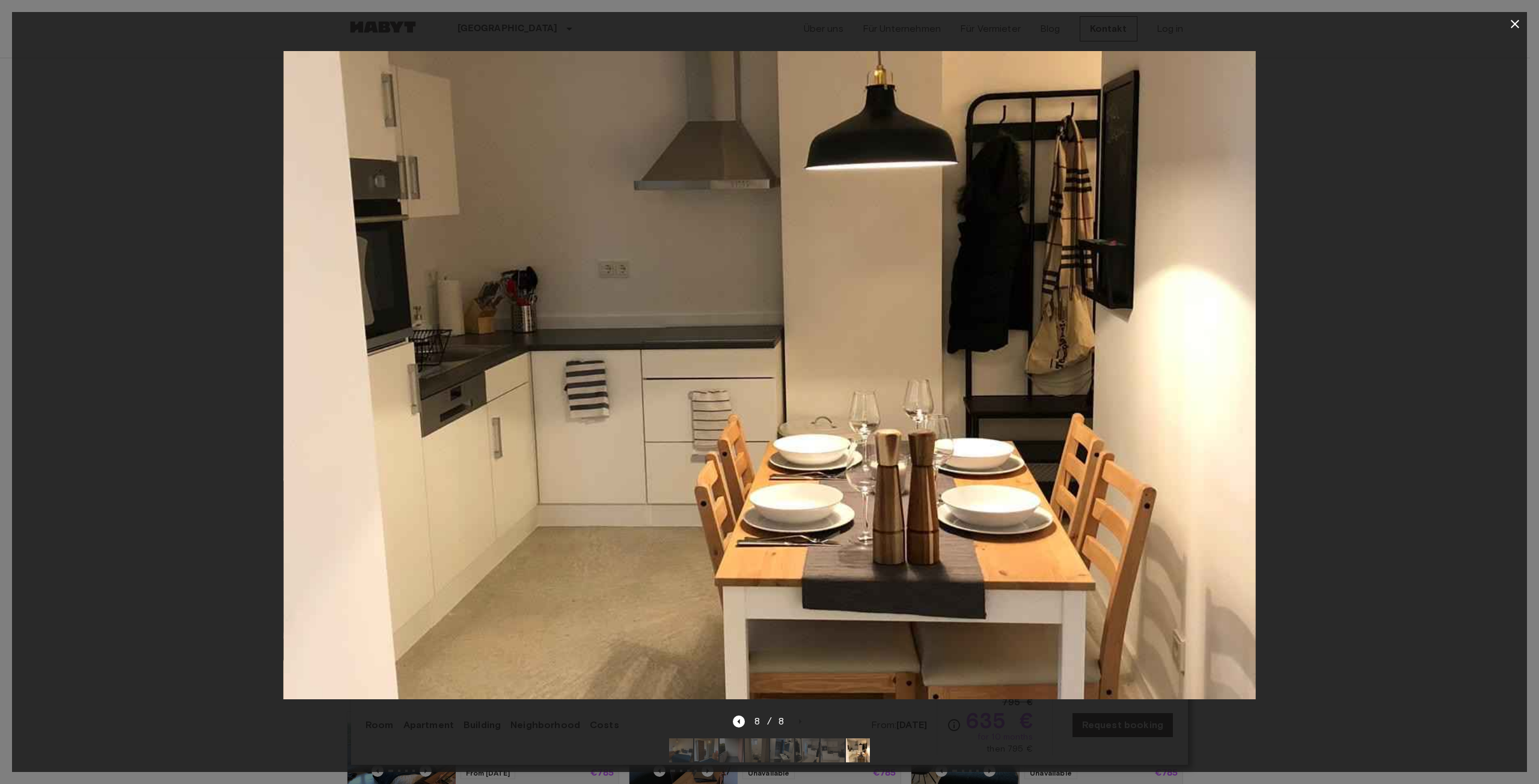
click at [1494, 29] on div at bounding box center [770, 24] width 1515 height 24
click at [1496, 28] on div at bounding box center [770, 24] width 1515 height 24
click at [1503, 25] on button "button" at bounding box center [1515, 24] width 24 height 24
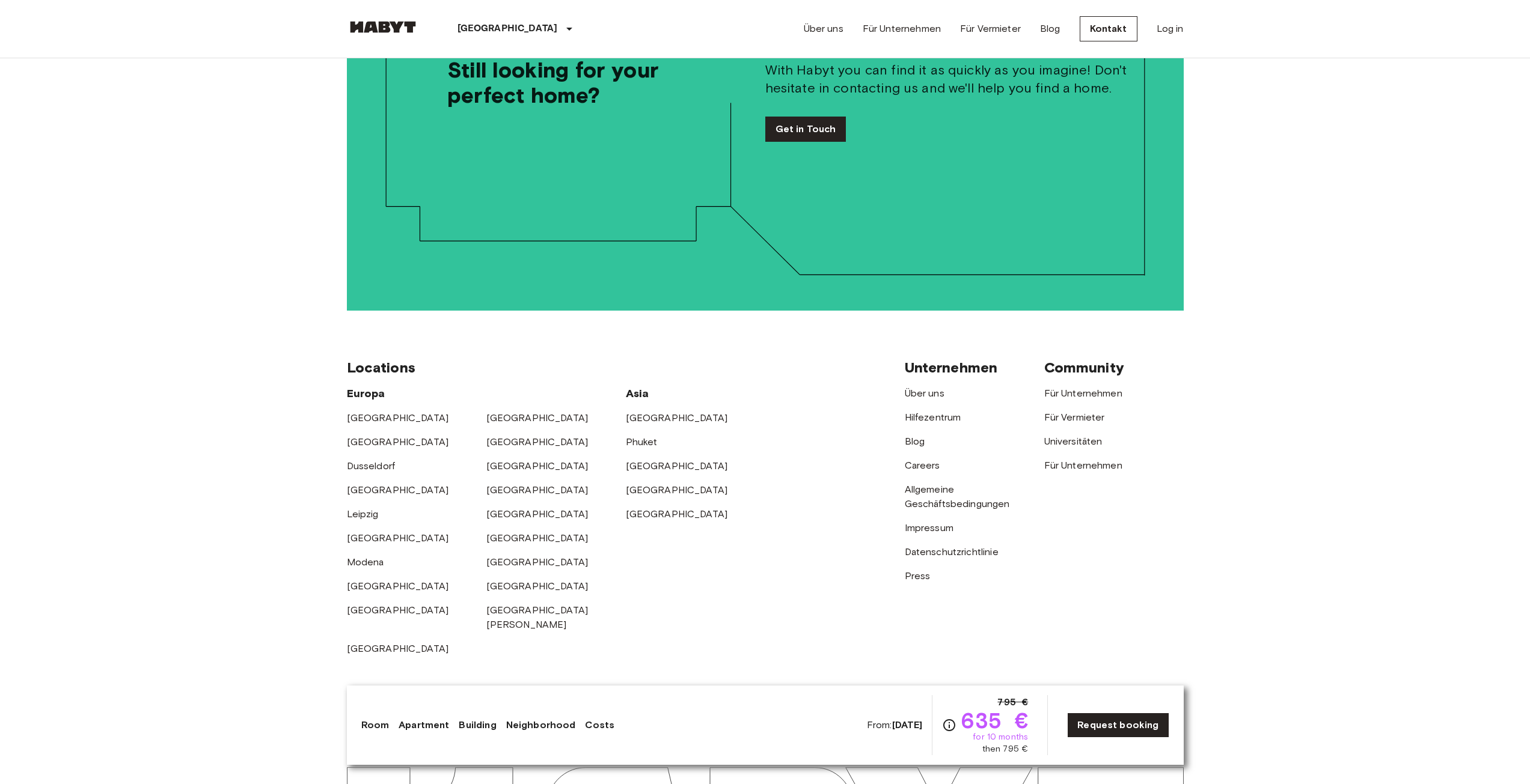
scroll to position [2355, 0]
